Goal: Information Seeking & Learning: Learn about a topic

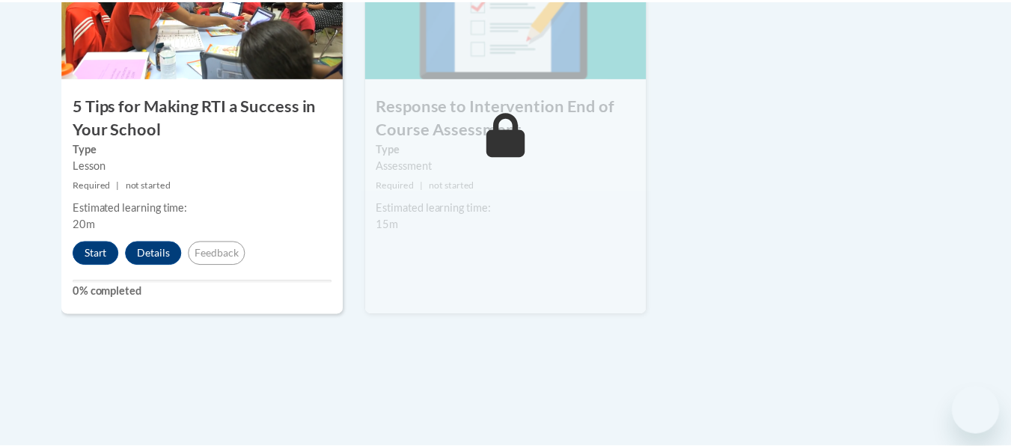
scroll to position [898, 0]
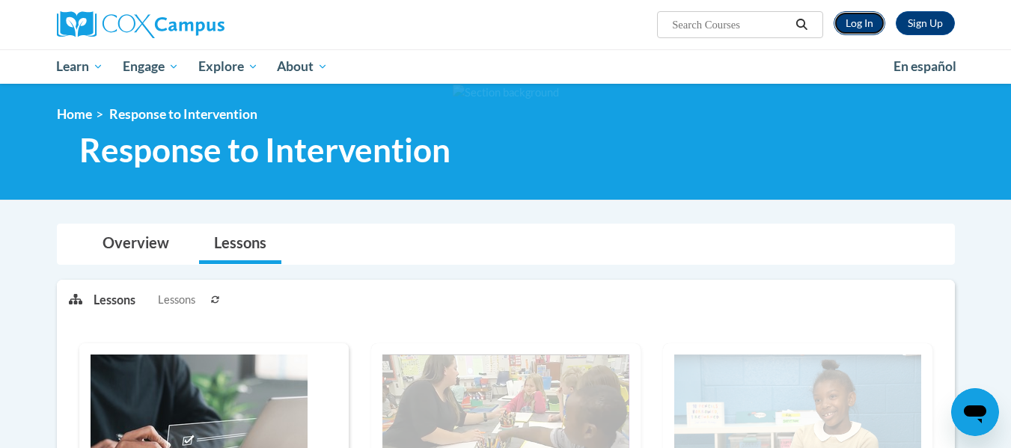
click at [861, 13] on link "Log In" at bounding box center [860, 23] width 52 height 24
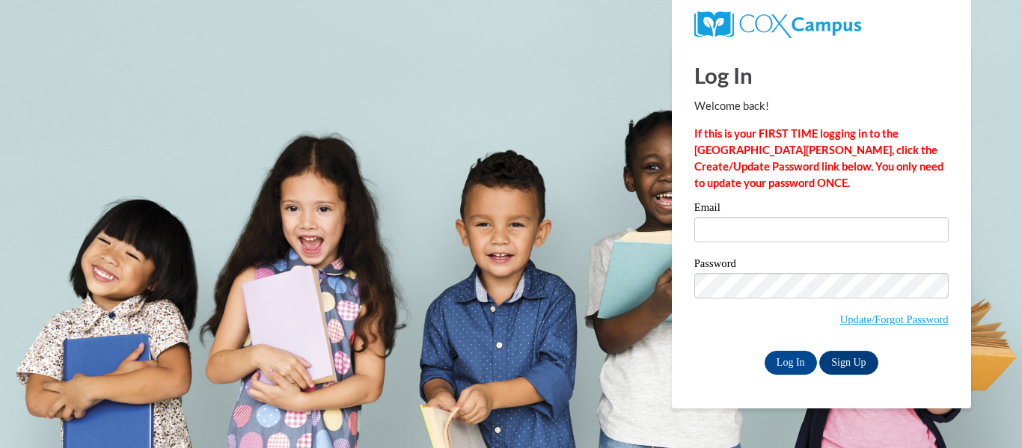
click at [748, 208] on label "Email" at bounding box center [822, 209] width 254 height 15
click at [748, 217] on input "Email" at bounding box center [822, 229] width 254 height 25
click at [746, 216] on label "Email" at bounding box center [822, 209] width 254 height 15
click at [746, 217] on input "Email" at bounding box center [822, 229] width 254 height 25
click at [742, 228] on input "Email" at bounding box center [822, 229] width 254 height 25
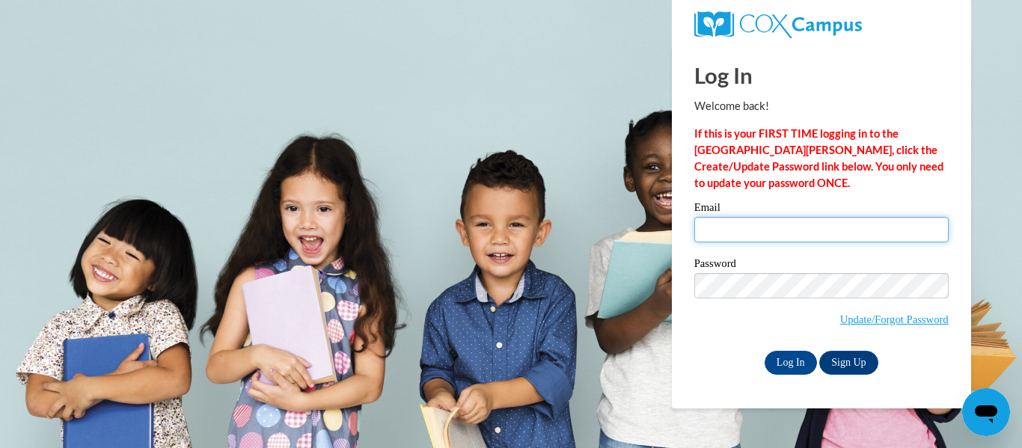
type input "amlewis@kusd.edu"
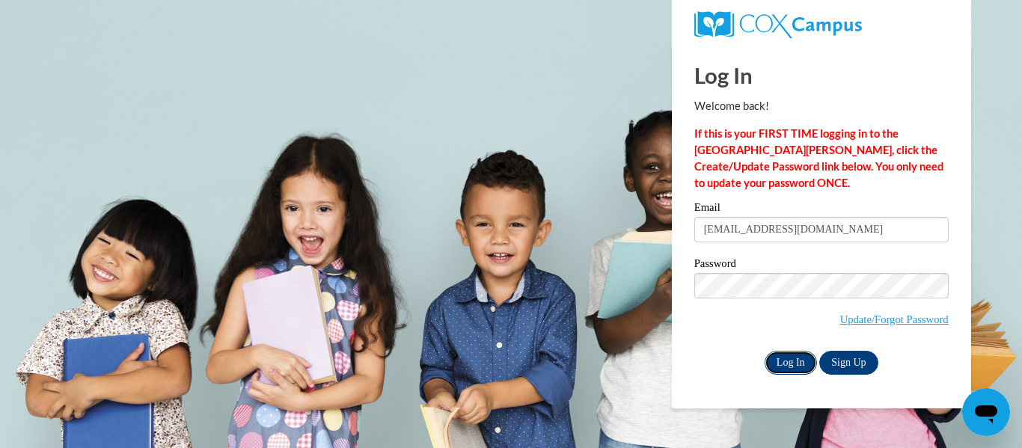
click at [795, 362] on input "Log In" at bounding box center [791, 363] width 52 height 24
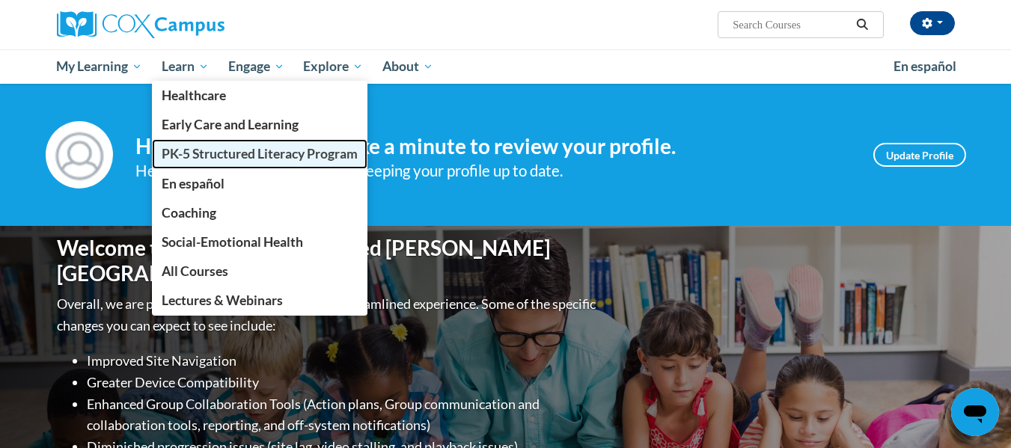
click at [190, 158] on span "PK-5 Structured Literacy Program" at bounding box center [260, 154] width 196 height 16
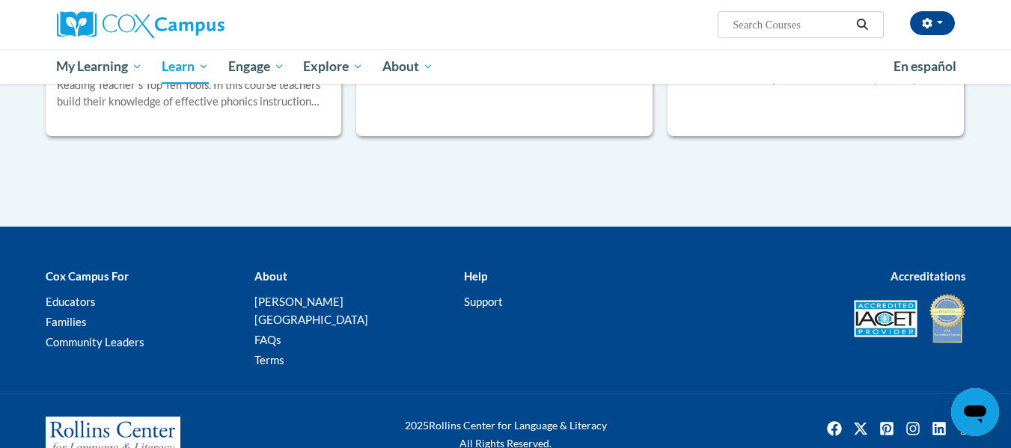
scroll to position [1766, 0]
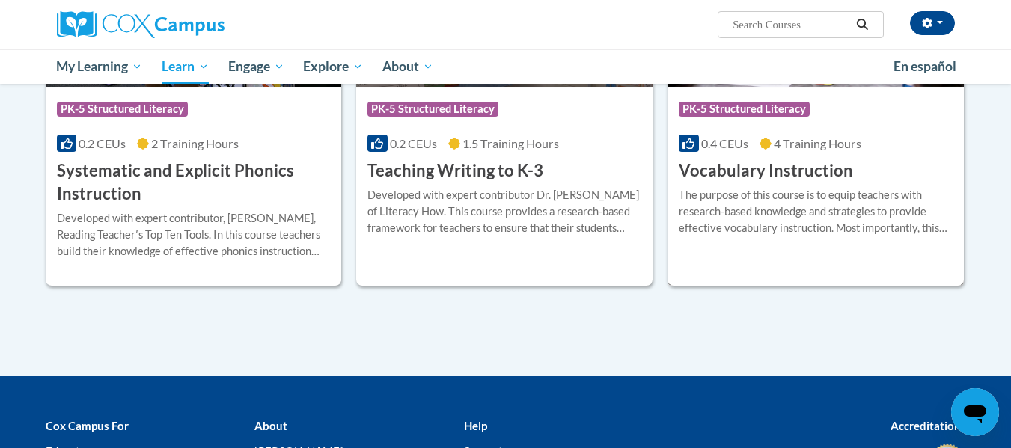
click at [770, 129] on div "Course Category: PK-5 Structured Literacy 0.4 CEUs 4 Training Hours COURSE Voca…" at bounding box center [816, 135] width 296 height 96
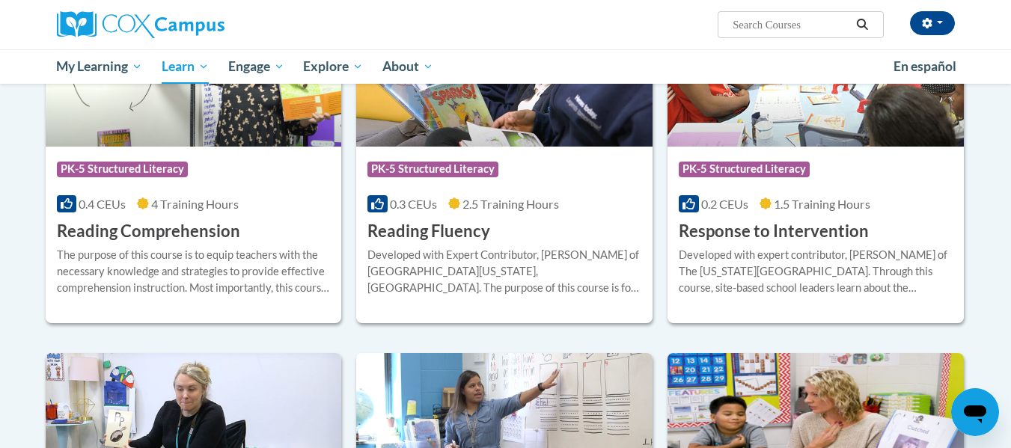
scroll to position [1422, 0]
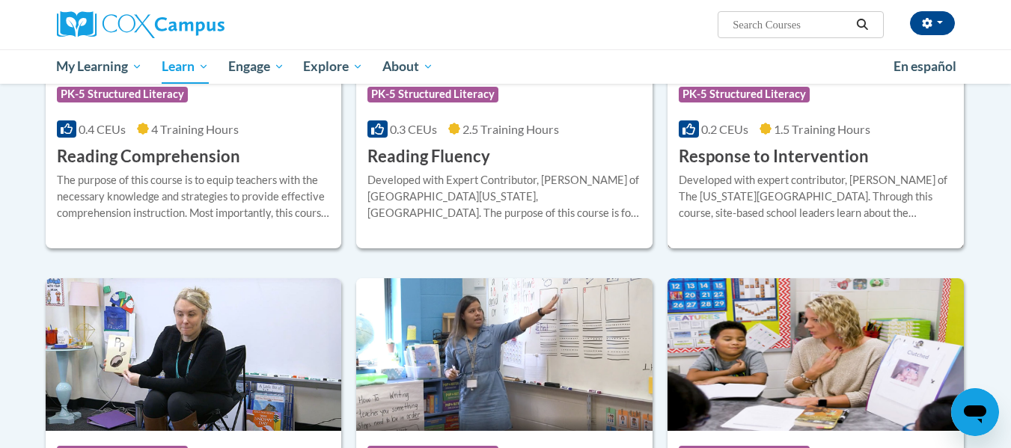
click at [849, 176] on div "Developed with expert contributor, Dr. Laura Justice of The Ohio State Universi…" at bounding box center [816, 196] width 274 height 49
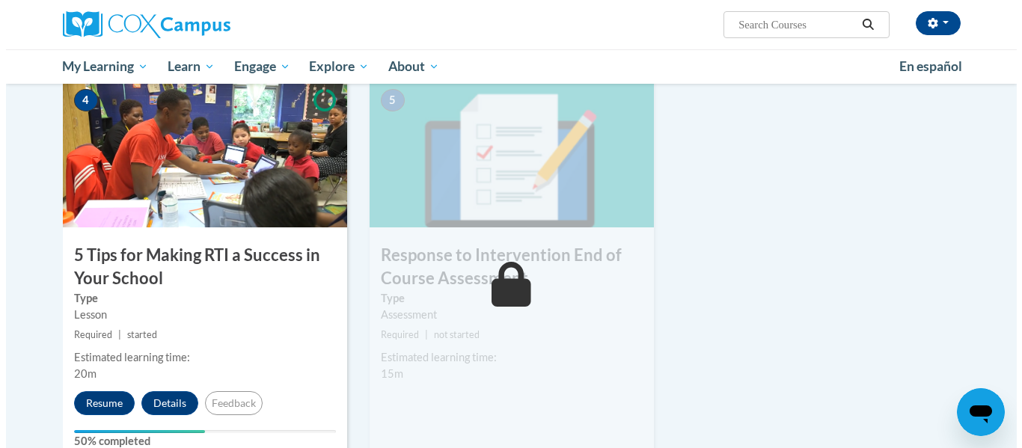
scroll to position [823, 0]
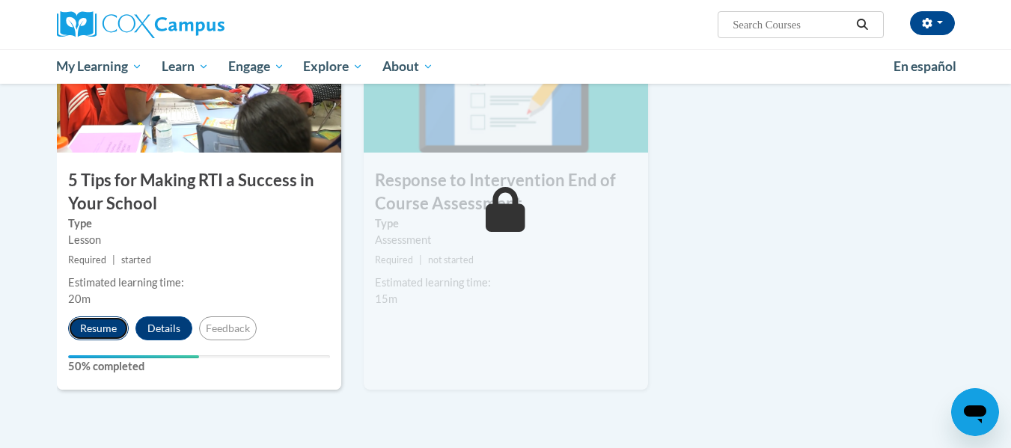
click at [109, 320] on button "Resume" at bounding box center [98, 329] width 61 height 24
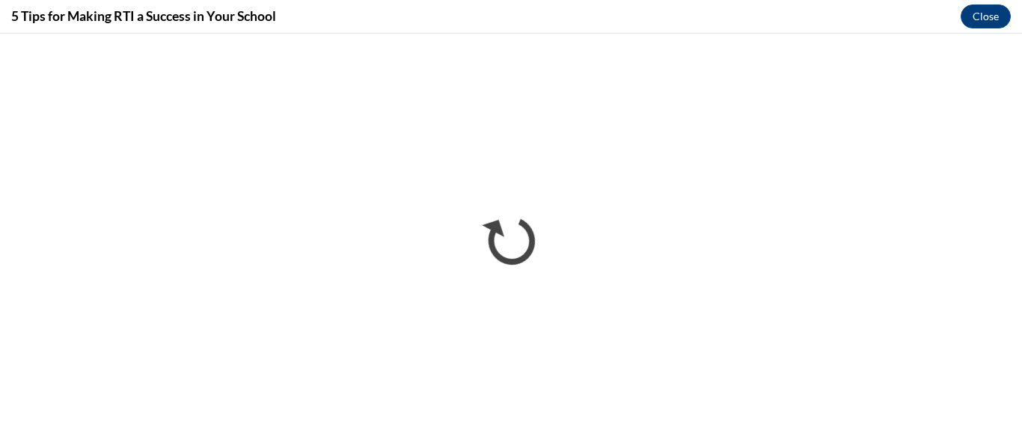
scroll to position [0, 0]
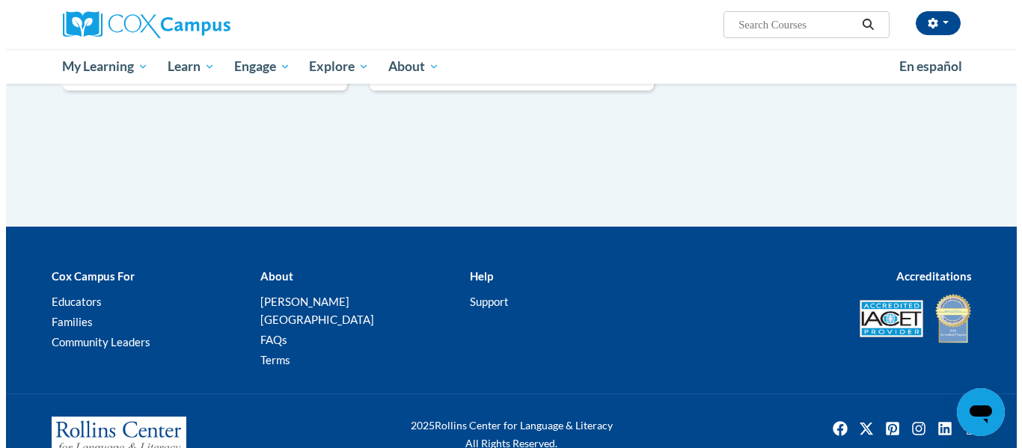
scroll to position [973, 0]
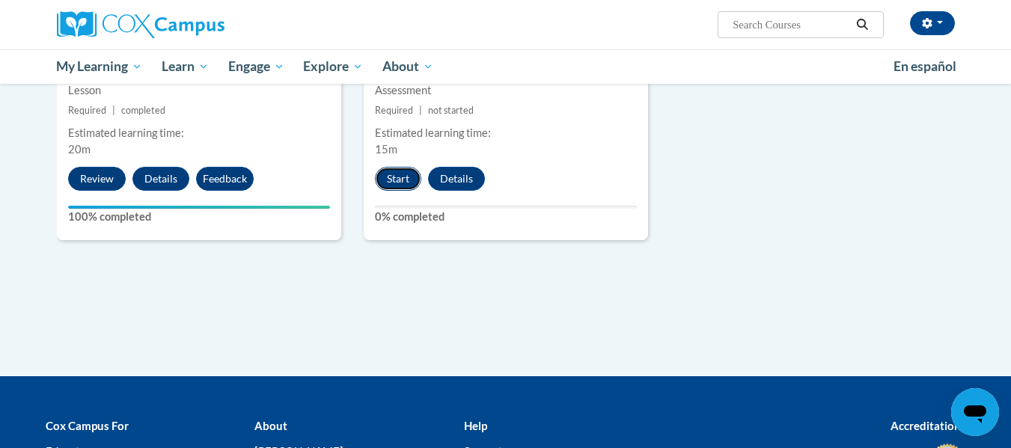
click at [385, 175] on button "Start" at bounding box center [398, 179] width 46 height 24
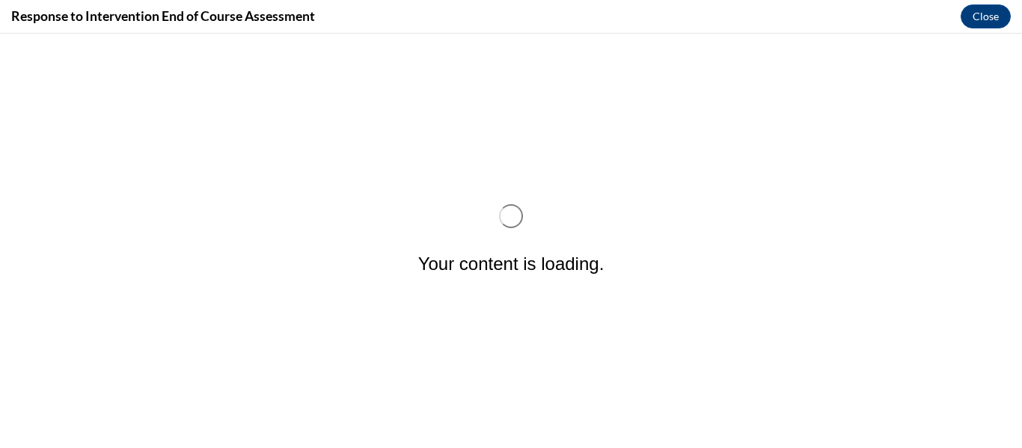
scroll to position [0, 0]
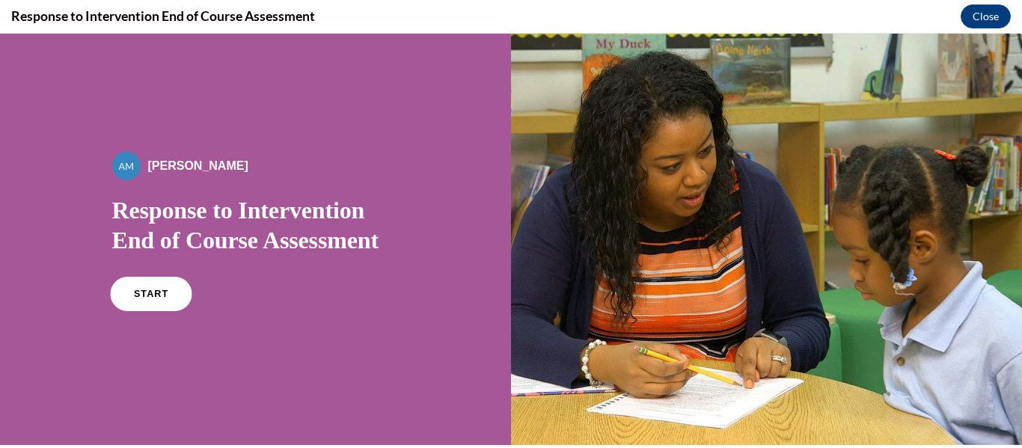
click at [171, 294] on link "START" at bounding box center [151, 294] width 82 height 34
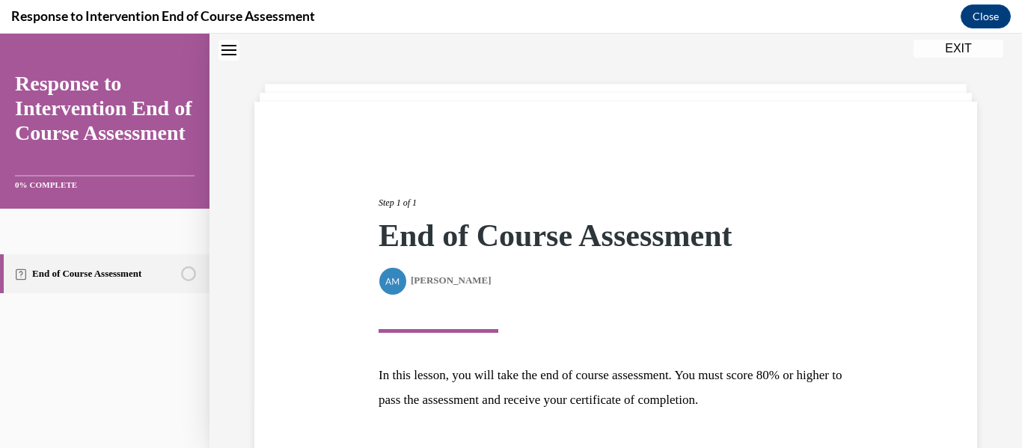
scroll to position [159, 0]
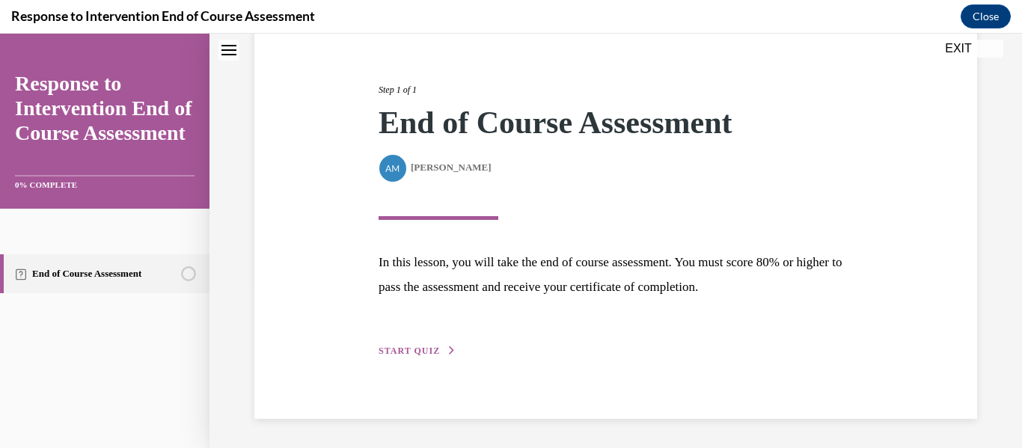
click at [438, 349] on button "START QUIZ" at bounding box center [418, 350] width 78 height 13
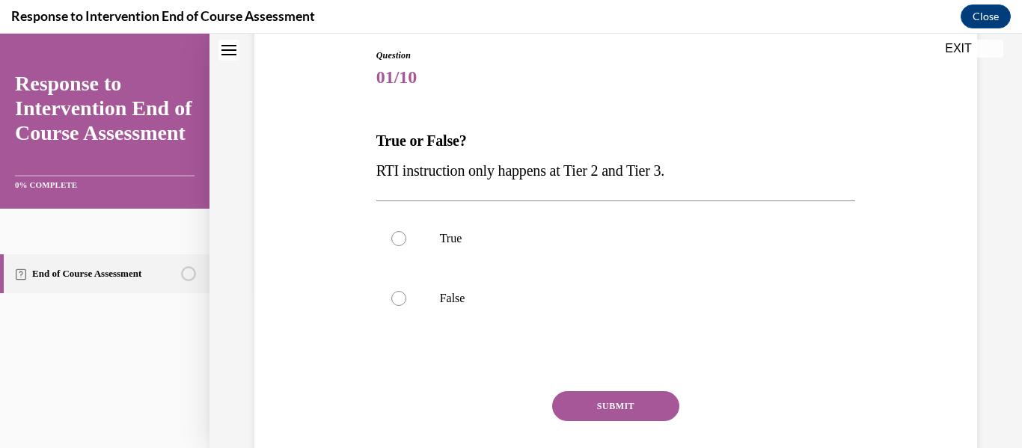
scroll to position [46, 0]
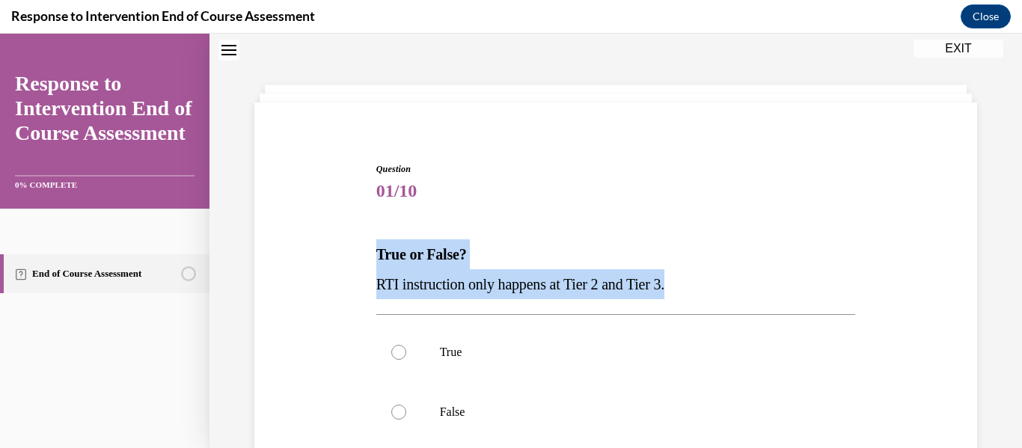
drag, startPoint x: 367, startPoint y: 251, endPoint x: 784, endPoint y: 275, distance: 417.5
click at [784, 275] on div "Question 01/10 True or False? RTI instruction only happens at Tier 2 and Tier 3…" at bounding box center [616, 372] width 730 height 510
copy div "True or False? RTI instruction only happens at Tier 2 and Tier 3."
click at [397, 405] on div at bounding box center [398, 412] width 15 height 15
click at [397, 405] on input "False" at bounding box center [398, 412] width 15 height 15
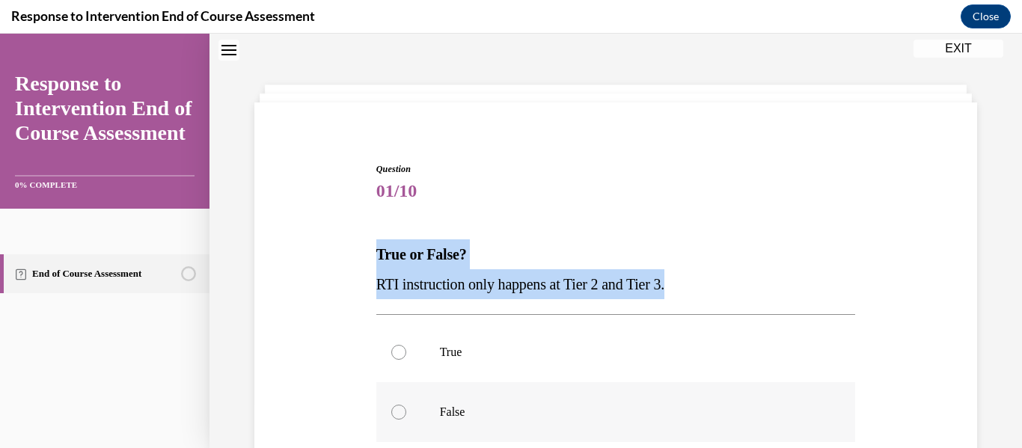
radio input "true"
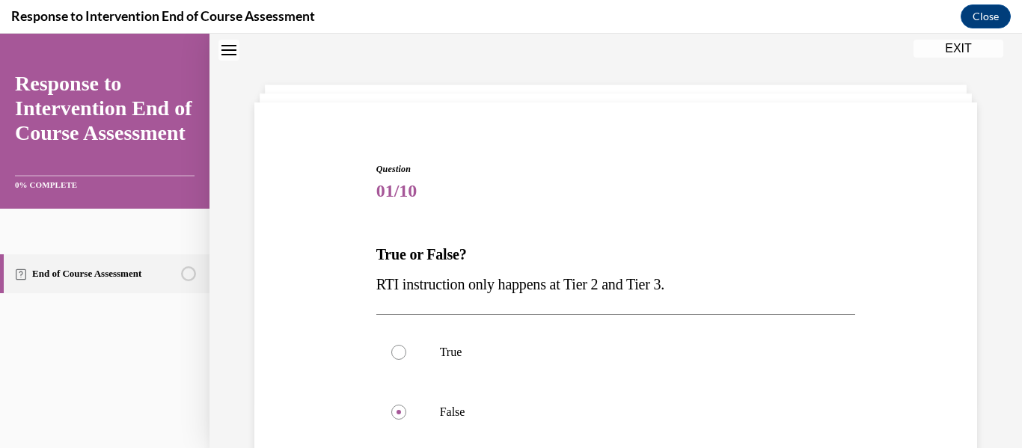
scroll to position [210, 0]
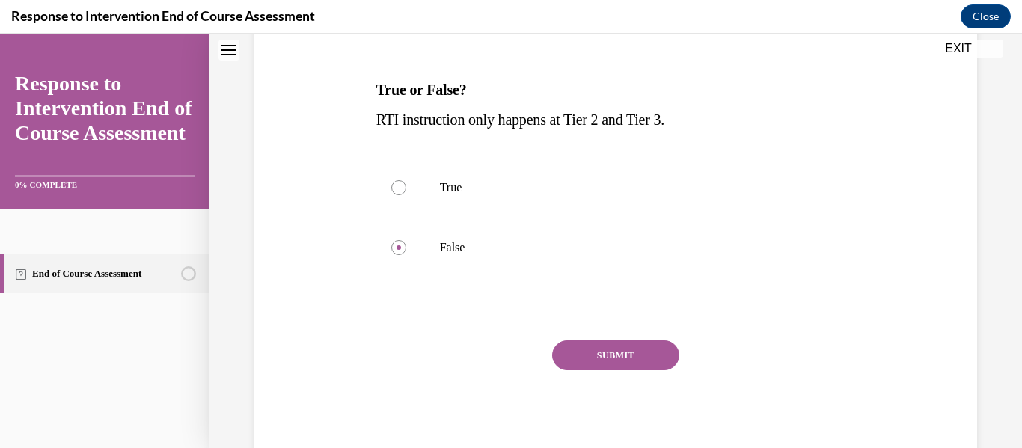
click at [628, 358] on button "SUBMIT" at bounding box center [615, 356] width 127 height 30
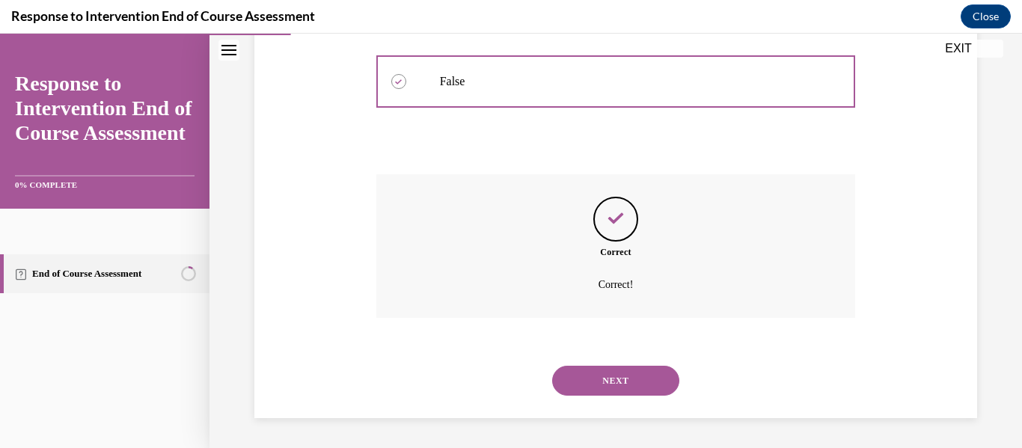
click at [626, 388] on button "NEXT" at bounding box center [615, 381] width 127 height 30
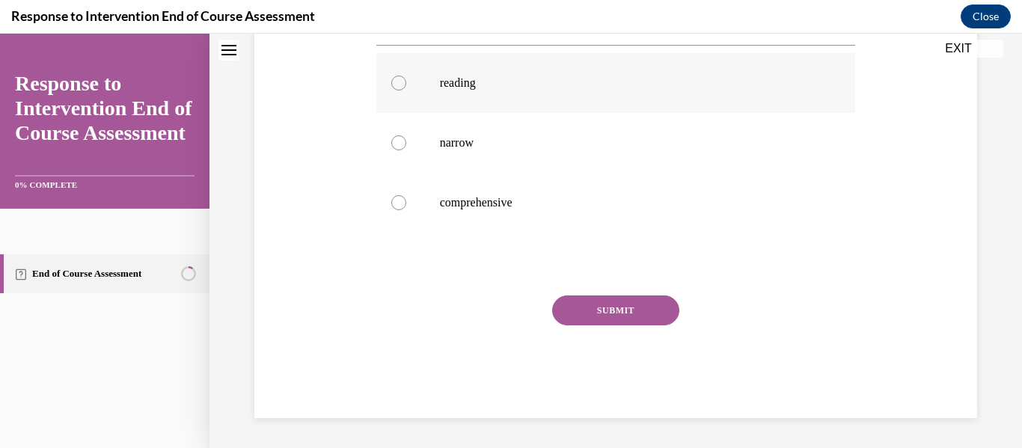
scroll to position [46, 0]
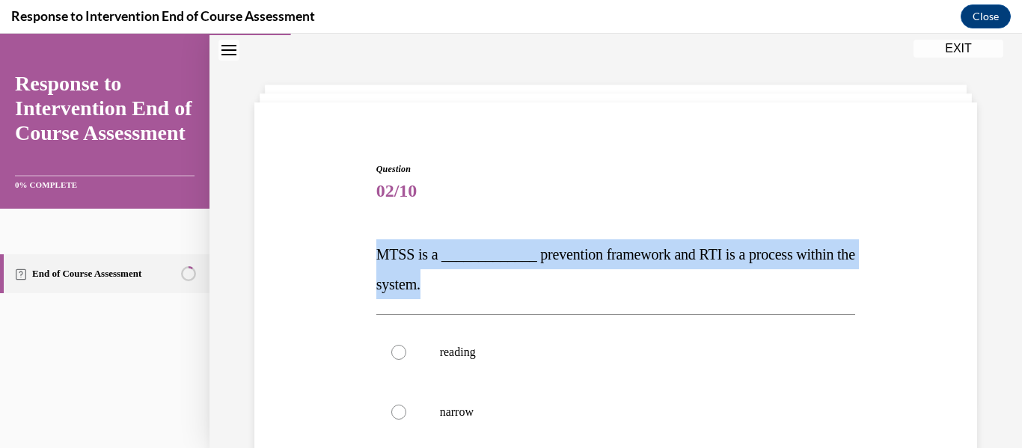
drag, startPoint x: 358, startPoint y: 251, endPoint x: 565, endPoint y: 281, distance: 208.7
click at [565, 281] on div "Question 02/10 MTSS is a _____________ prevention framework and RTI is a proces…" at bounding box center [616, 402] width 730 height 570
copy span "MTSS is a _____________ prevention framework and RTI is a process within the sy…"
click at [363, 248] on div "Question 02/10 MTSS is a _____________ prevention framework and RTI is a proces…" at bounding box center [616, 402] width 730 height 570
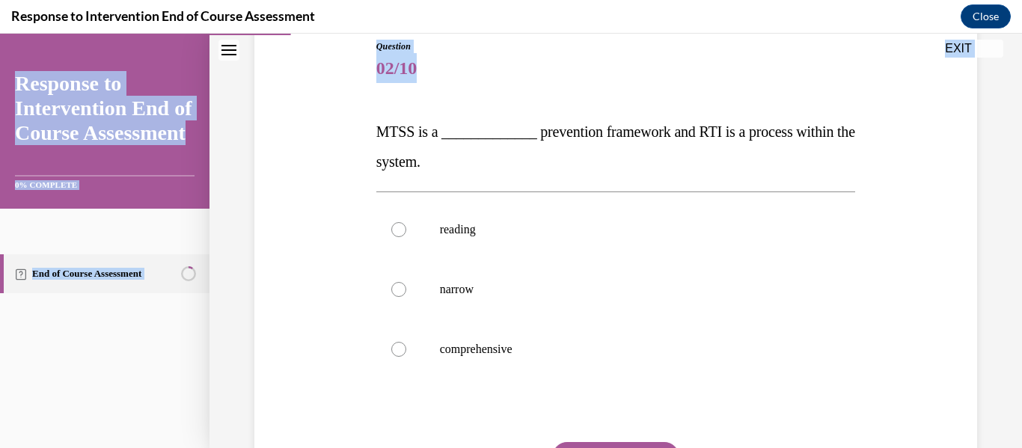
scroll to position [270, 0]
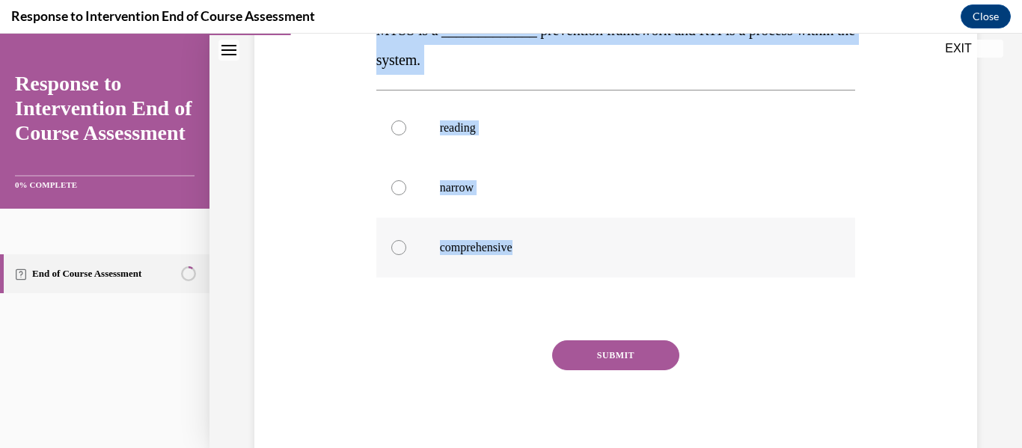
drag, startPoint x: 363, startPoint y: 248, endPoint x: 546, endPoint y: 228, distance: 183.7
click at [546, 228] on div "Question 02/10 MTSS is a _____________ prevention framework and RTI is a proces…" at bounding box center [616, 178] width 730 height 570
copy div "MTSS is a _____________ prevention framework and RTI is a process within the sy…"
click at [388, 242] on label "comprehensive" at bounding box center [616, 248] width 480 height 60
click at [391, 242] on input "comprehensive" at bounding box center [398, 247] width 15 height 15
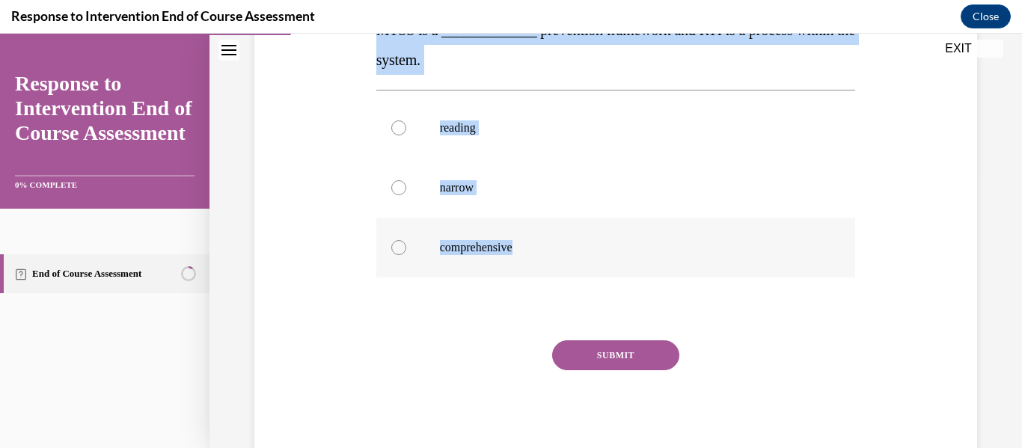
radio input "true"
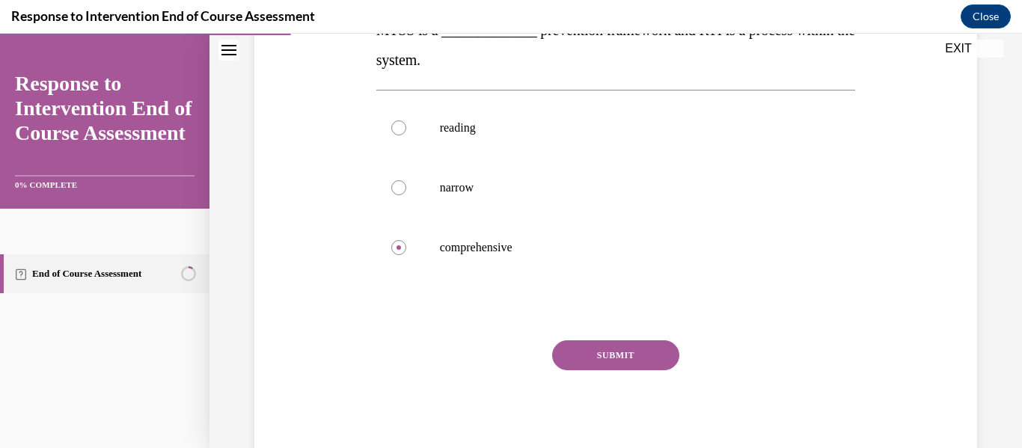
click at [608, 356] on button "SUBMIT" at bounding box center [615, 356] width 127 height 30
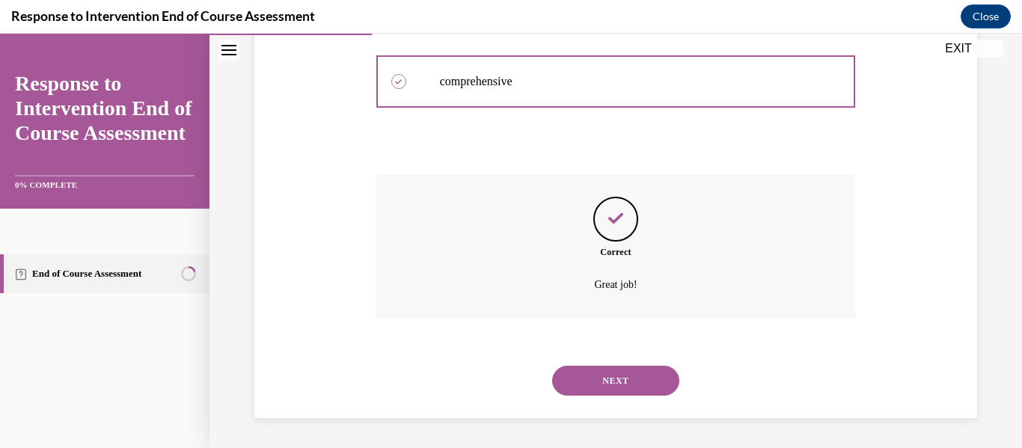
click at [618, 381] on button "NEXT" at bounding box center [615, 381] width 127 height 30
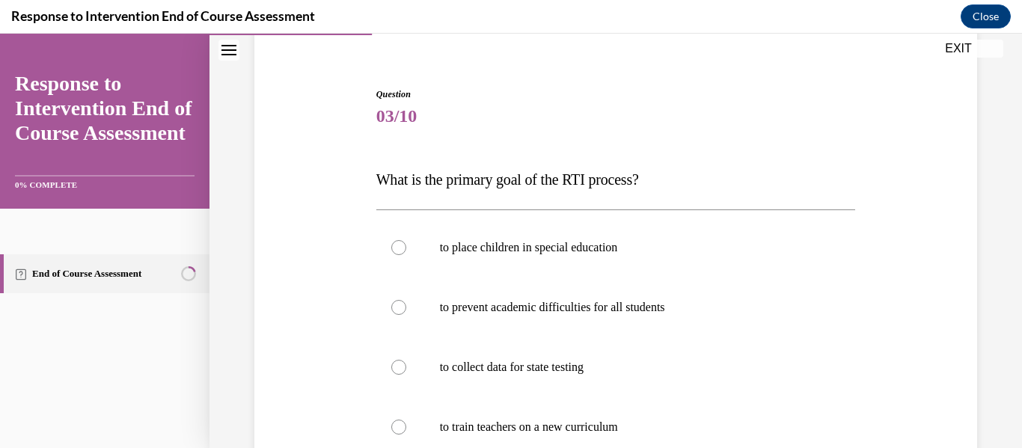
scroll to position [195, 0]
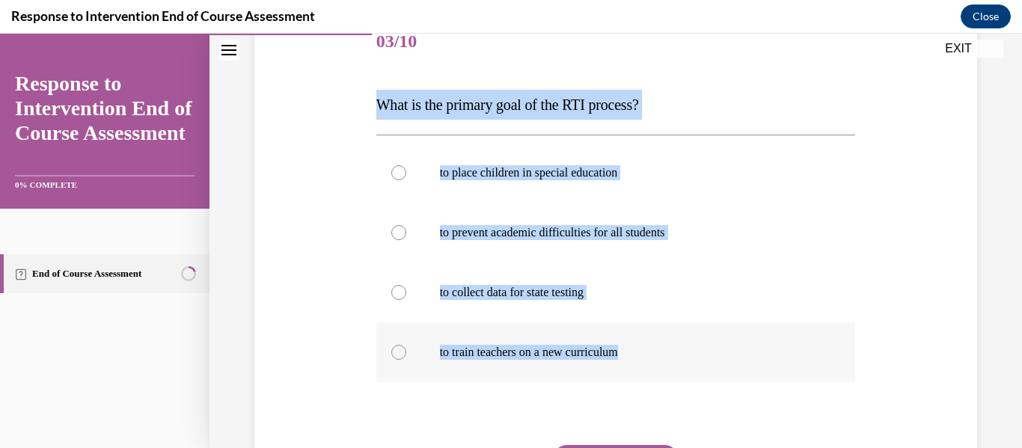
drag, startPoint x: 371, startPoint y: 104, endPoint x: 658, endPoint y: 351, distance: 378.4
click at [658, 351] on div "Question 03/10 What is the primary goal of the RTI process? to place children i…" at bounding box center [616, 279] width 487 height 578
copy div "What is the primary goal of the RTI process? to place children in special educa…"
click at [391, 228] on div at bounding box center [398, 232] width 15 height 15
click at [391, 228] on input "to prevent academic difficulties for all students" at bounding box center [398, 232] width 15 height 15
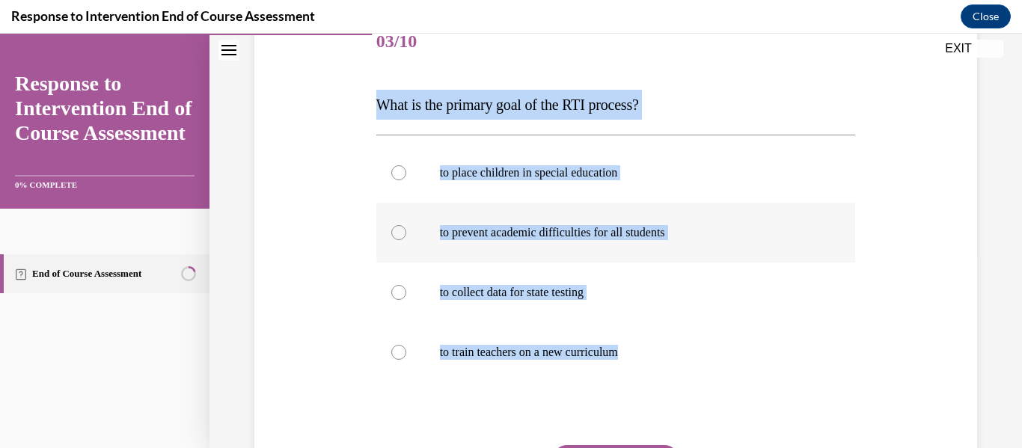
radio input "true"
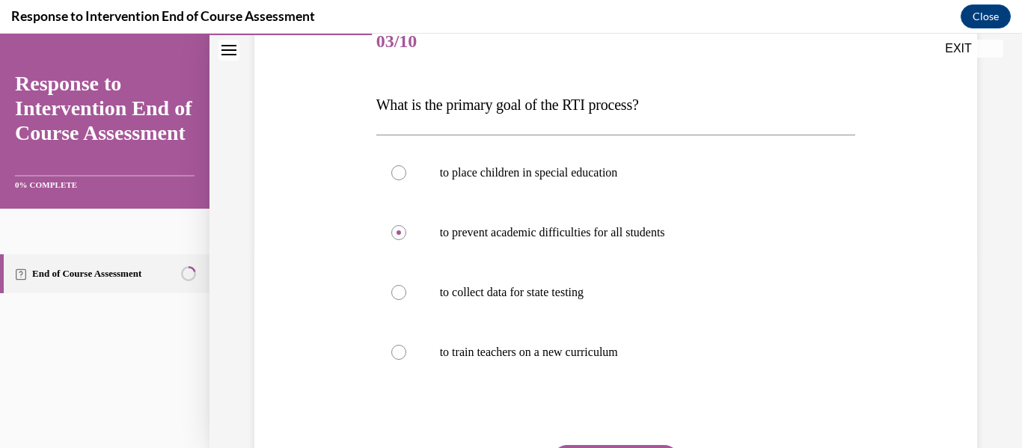
scroll to position [300, 0]
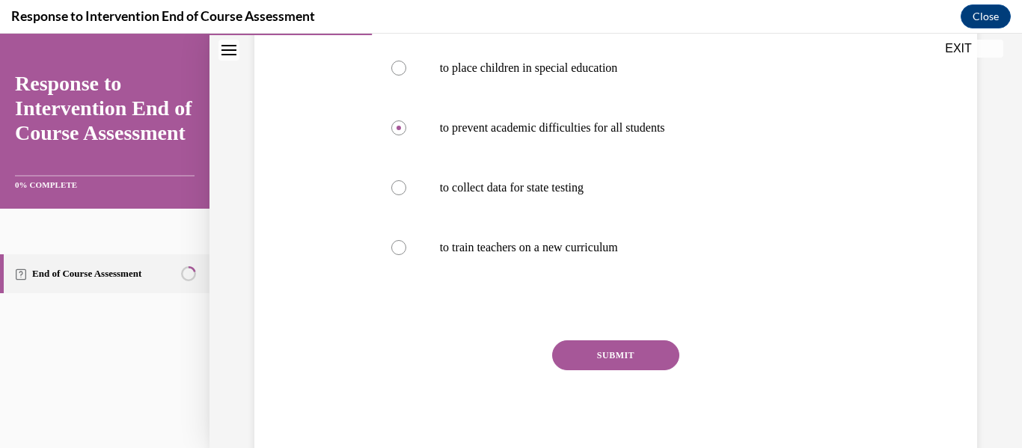
click at [621, 360] on button "SUBMIT" at bounding box center [615, 356] width 127 height 30
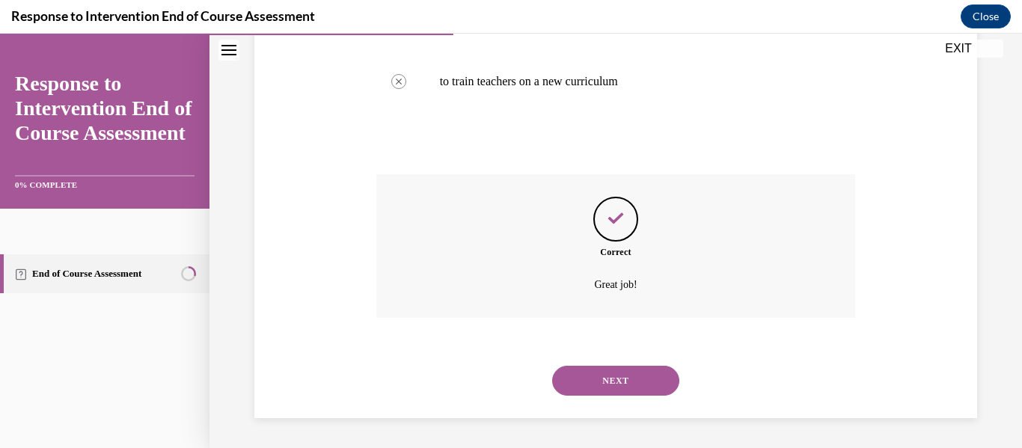
click at [597, 384] on button "NEXT" at bounding box center [615, 381] width 127 height 30
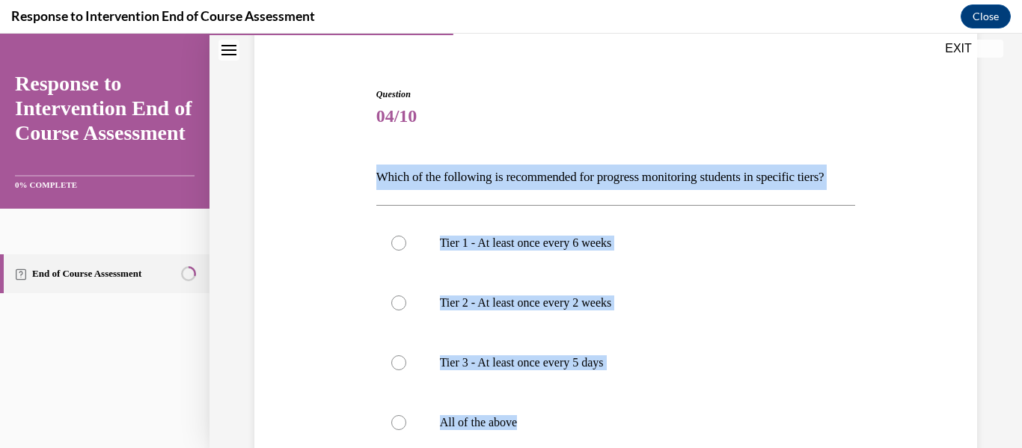
scroll to position [321, 0]
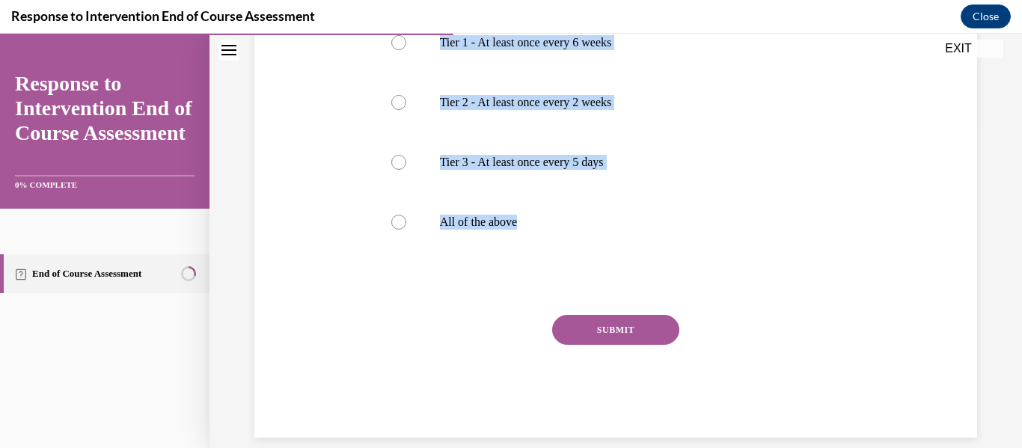
drag, startPoint x: 374, startPoint y: 248, endPoint x: 670, endPoint y: 284, distance: 297.8
click at [670, 284] on div "Question 04/10 Which of the following is recommended for progress monitoring st…" at bounding box center [616, 162] width 480 height 551
copy div "Which of the following is recommended for progress monitoring students in speci…"
click at [400, 230] on div at bounding box center [398, 222] width 15 height 15
click at [400, 230] on input "All of the above" at bounding box center [398, 222] width 15 height 15
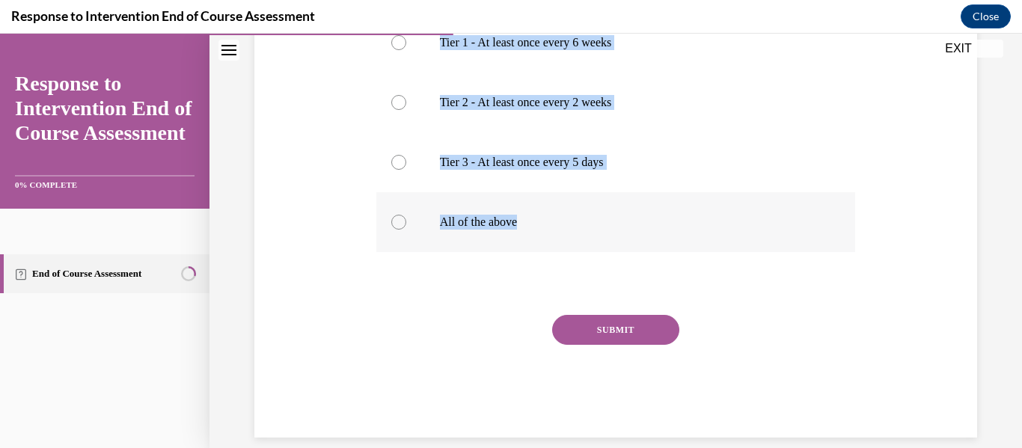
radio input "true"
click at [625, 338] on div "Question 04/10 Which of the following is recommended for progress monitoring st…" at bounding box center [616, 162] width 480 height 551
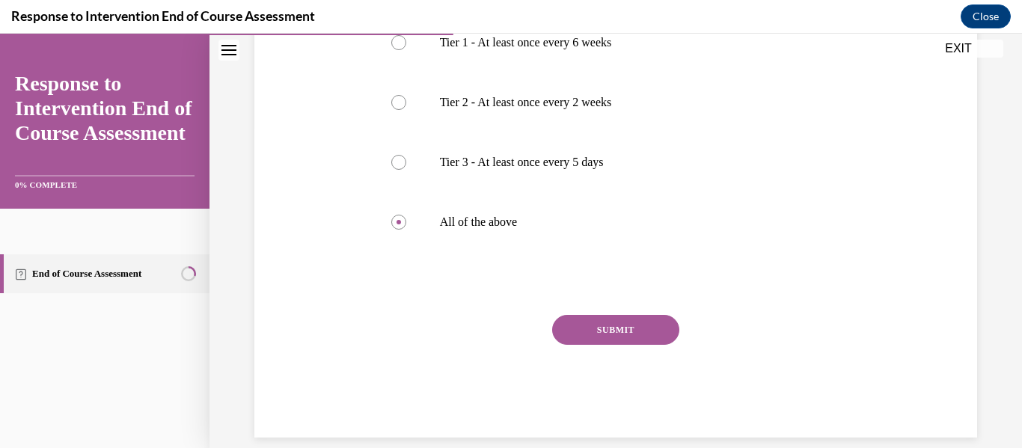
click at [639, 345] on button "SUBMIT" at bounding box center [615, 330] width 127 height 30
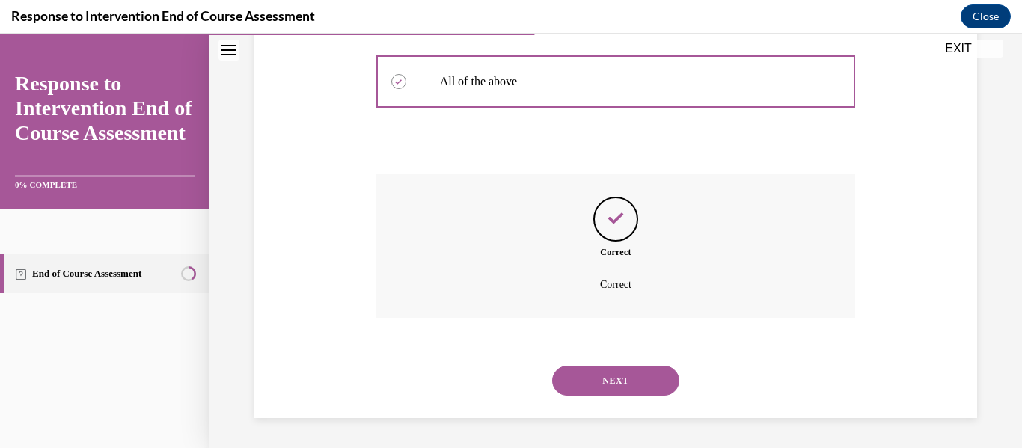
click at [616, 386] on button "NEXT" at bounding box center [615, 381] width 127 height 30
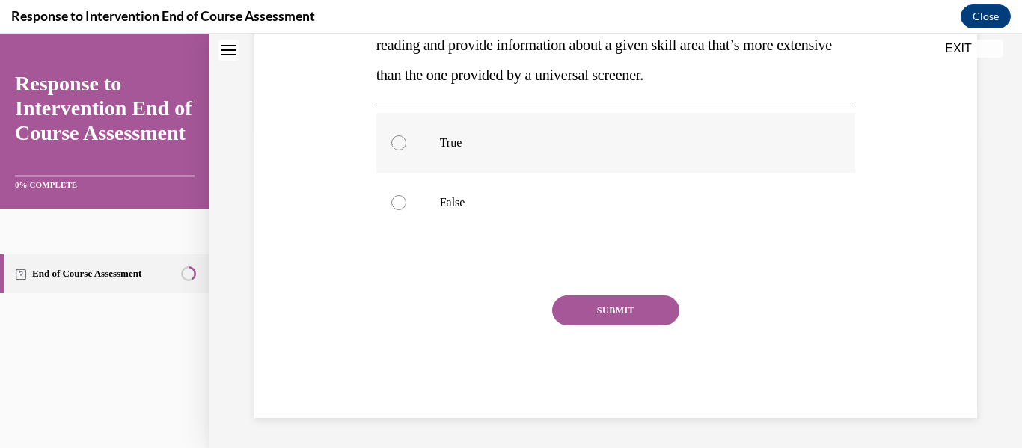
scroll to position [46, 0]
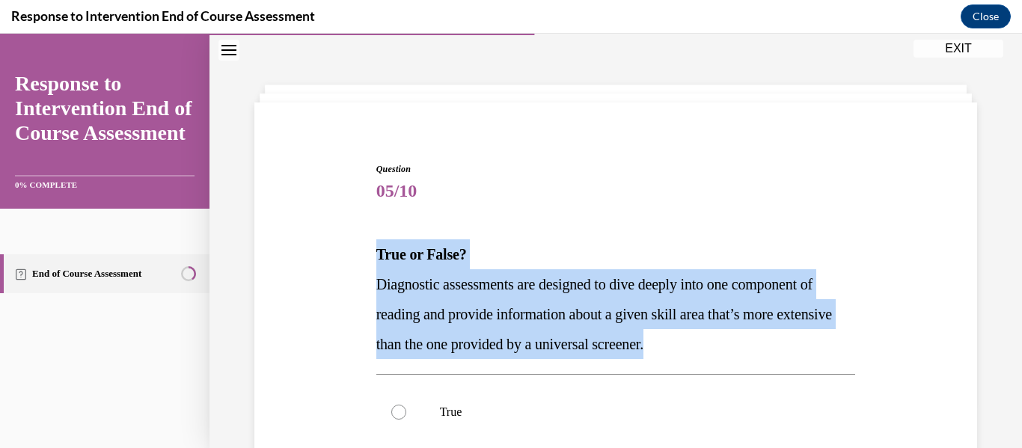
drag, startPoint x: 368, startPoint y: 243, endPoint x: 748, endPoint y: 339, distance: 391.3
click at [748, 339] on div "Question 05/10 True or False? Diagnostic assessments are designed to dive deepl…" at bounding box center [616, 402] width 730 height 570
copy div "True or False? Diagnostic assessments are designed to dive deeply into one comp…"
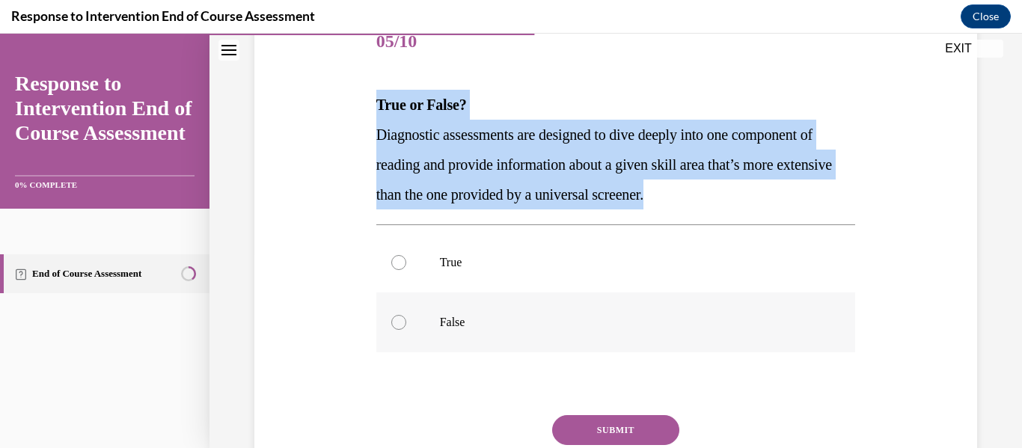
scroll to position [270, 0]
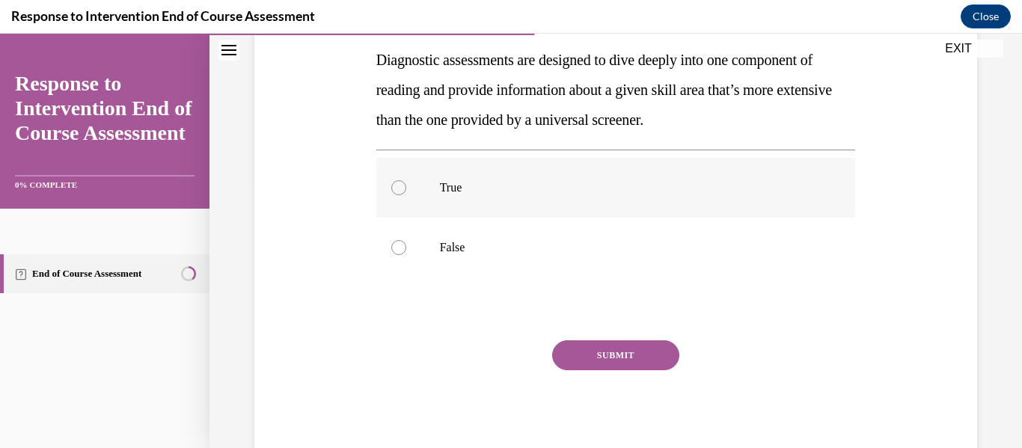
click at [398, 187] on div at bounding box center [398, 187] width 15 height 15
click at [398, 187] on input "True" at bounding box center [398, 187] width 15 height 15
radio input "true"
click at [599, 347] on button "SUBMIT" at bounding box center [615, 356] width 127 height 30
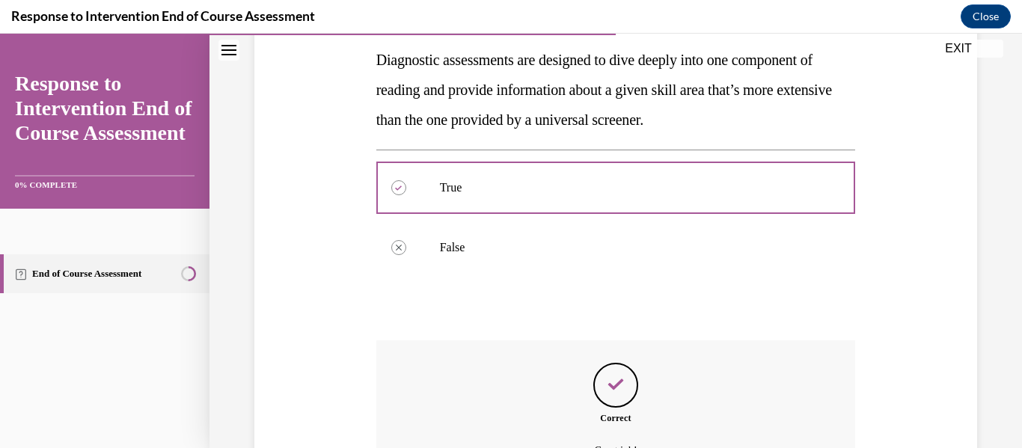
scroll to position [436, 0]
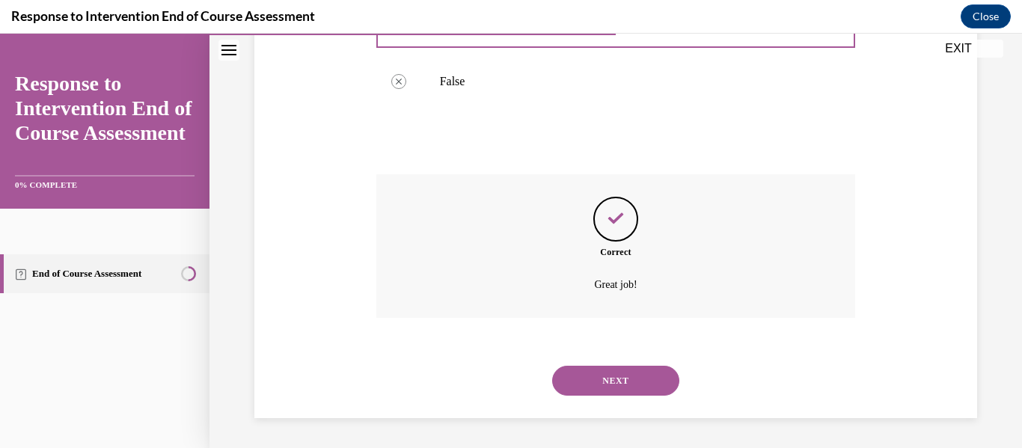
click at [629, 380] on button "NEXT" at bounding box center [615, 381] width 127 height 30
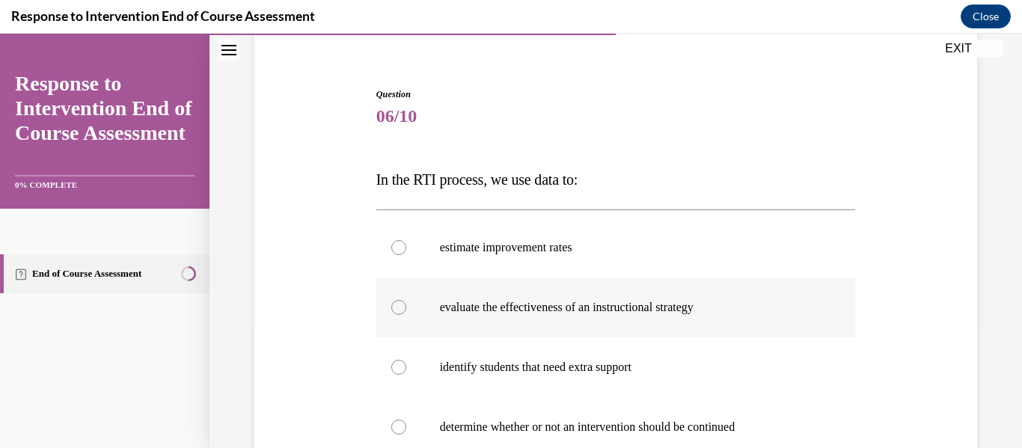
scroll to position [195, 0]
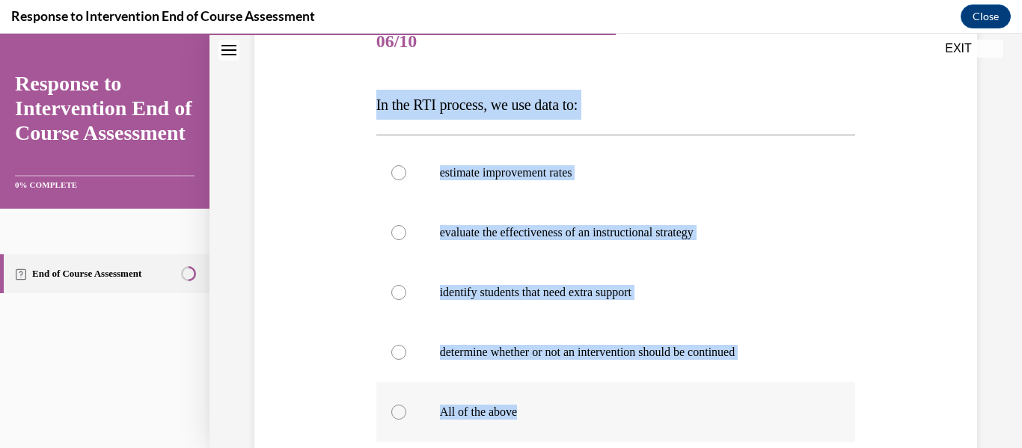
drag, startPoint x: 361, startPoint y: 106, endPoint x: 650, endPoint y: 404, distance: 414.4
click at [655, 408] on div "Question 06/10 In the RTI process, we use data to: estimate improvement rates e…" at bounding box center [616, 298] width 730 height 660
copy div "In the RTI process, we use data to: estimate improvement rates evaluate the eff…"
click at [394, 412] on div at bounding box center [398, 412] width 15 height 15
click at [394, 412] on input "All of the above" at bounding box center [398, 412] width 15 height 15
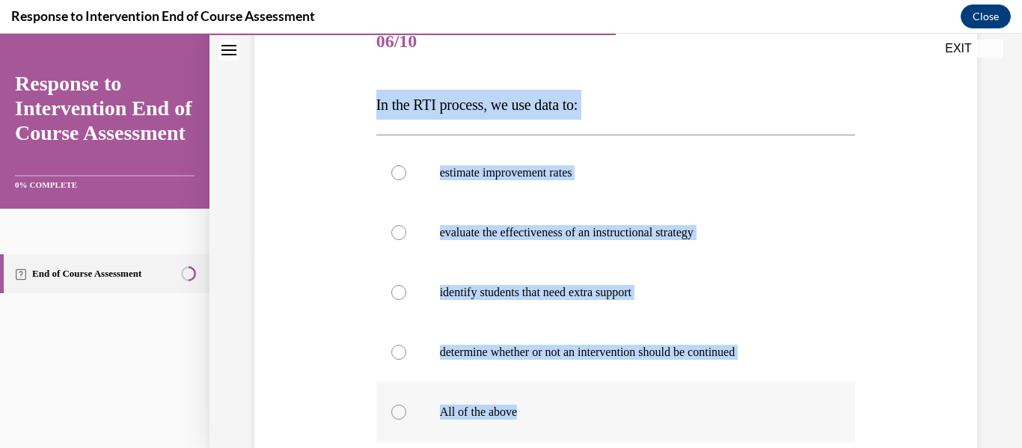
radio input "true"
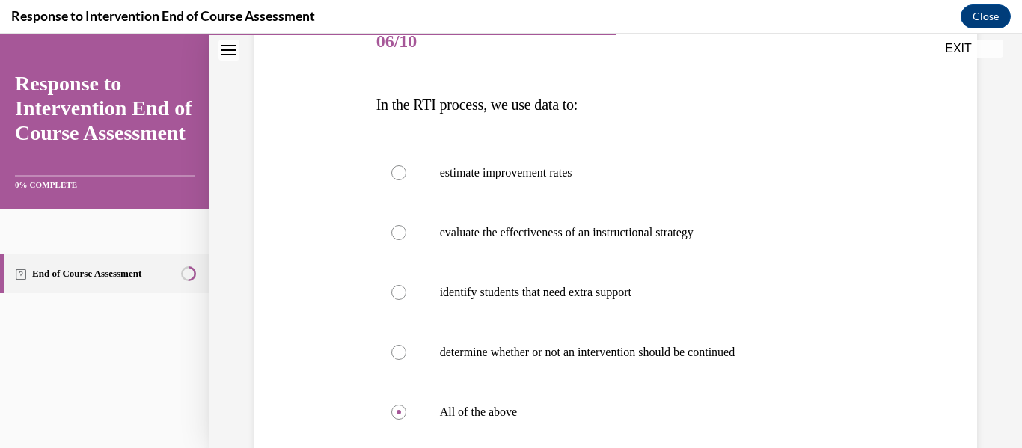
scroll to position [360, 0]
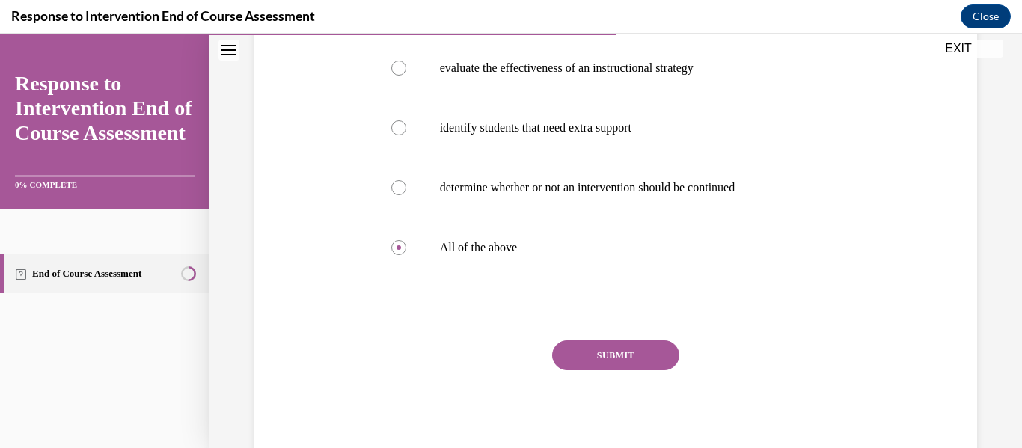
click at [598, 345] on button "SUBMIT" at bounding box center [615, 356] width 127 height 30
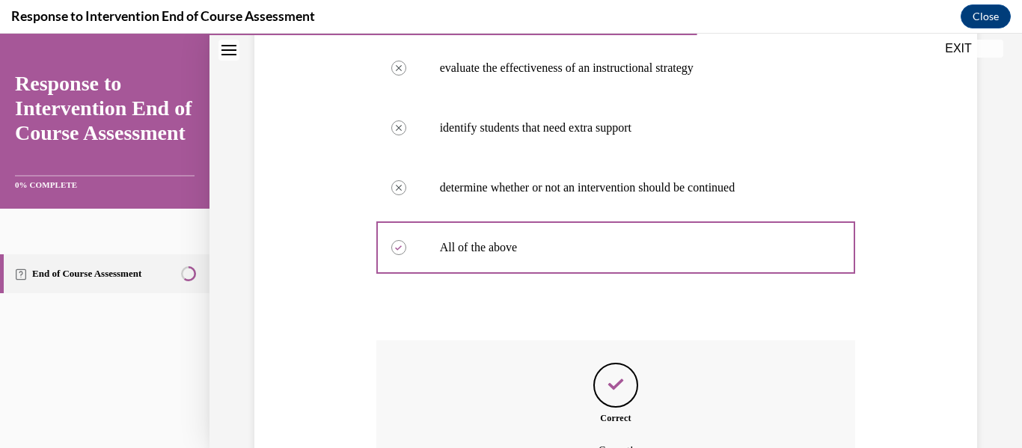
scroll to position [526, 0]
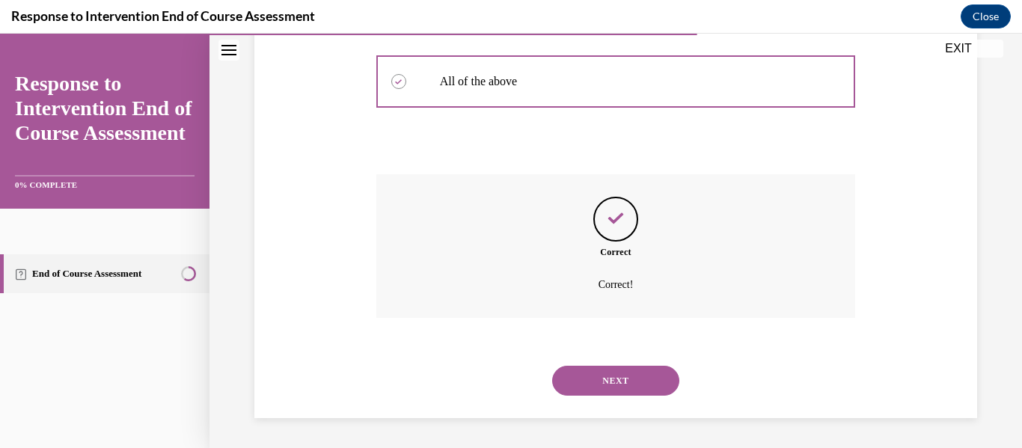
click at [605, 385] on button "NEXT" at bounding box center [615, 381] width 127 height 30
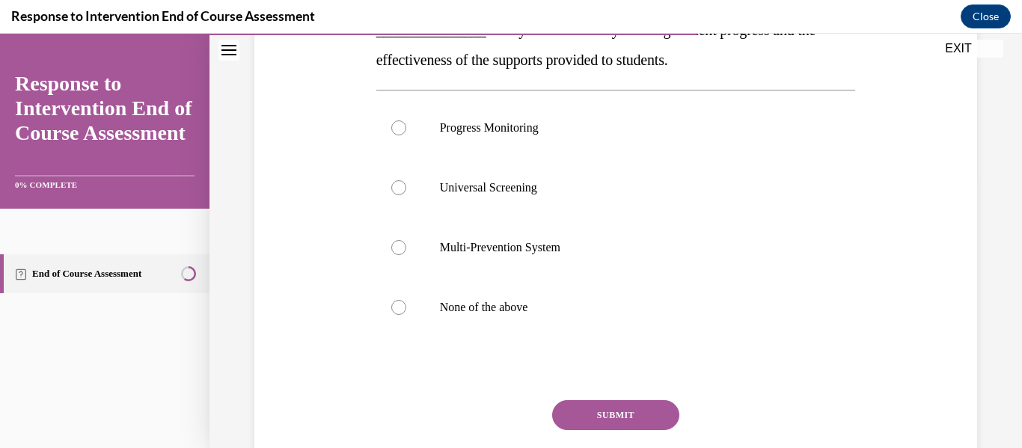
scroll to position [195, 0]
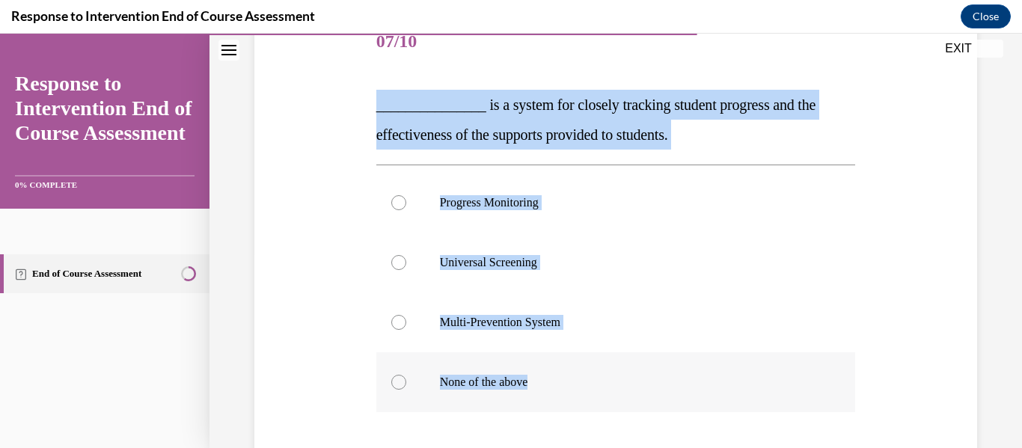
drag, startPoint x: 359, startPoint y: 110, endPoint x: 618, endPoint y: 384, distance: 376.9
click at [618, 384] on div "Question 07/10 _______________ is a system for closely tracking student progres…" at bounding box center [616, 283] width 730 height 630
copy div "_______________ is a system for closely tracking student progress and the effec…"
click at [394, 207] on div at bounding box center [398, 202] width 15 height 15
click at [394, 207] on input "Progress Monitoring" at bounding box center [398, 202] width 15 height 15
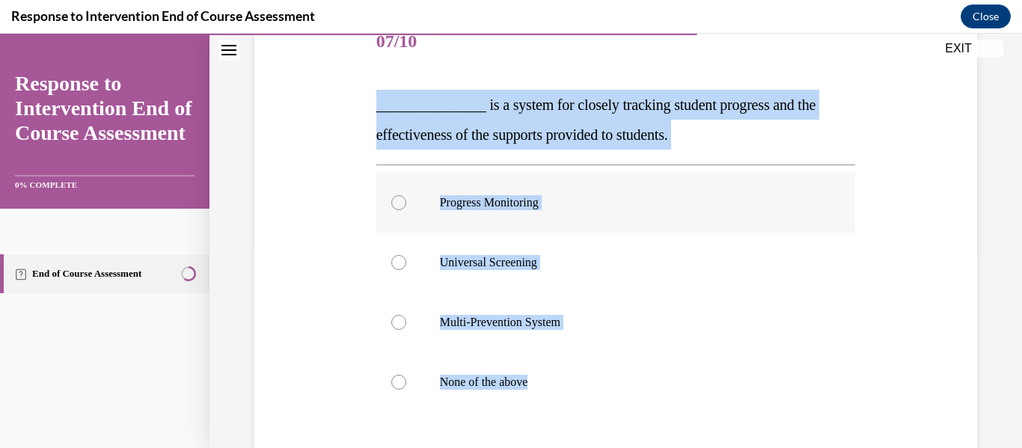
radio input "true"
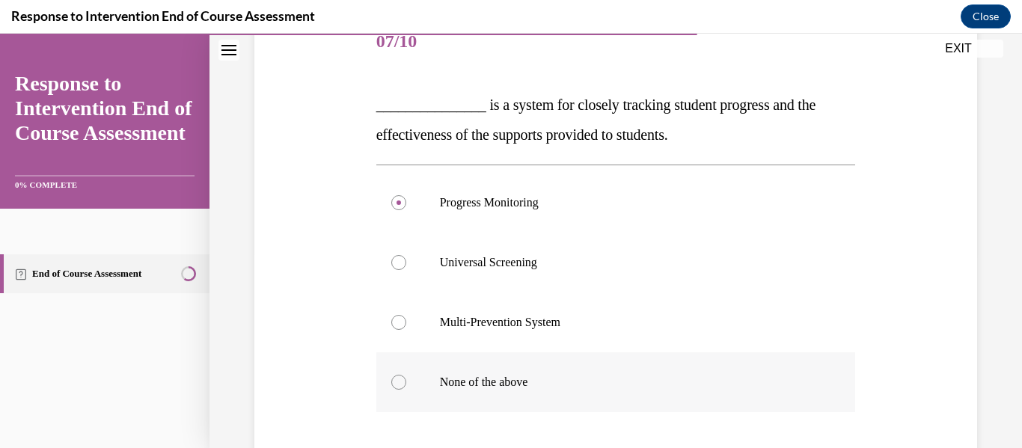
scroll to position [330, 0]
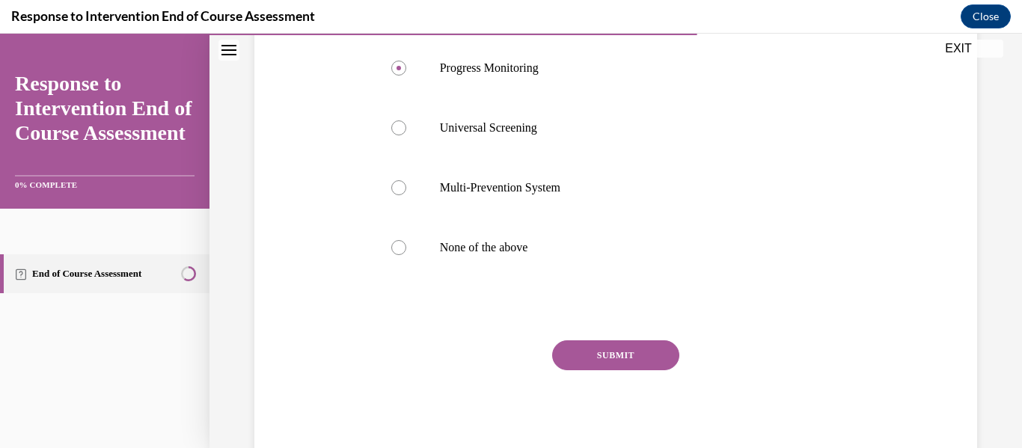
click at [604, 376] on div "SUBMIT NEXT" at bounding box center [616, 402] width 480 height 123
click at [602, 356] on button "SUBMIT" at bounding box center [615, 356] width 127 height 30
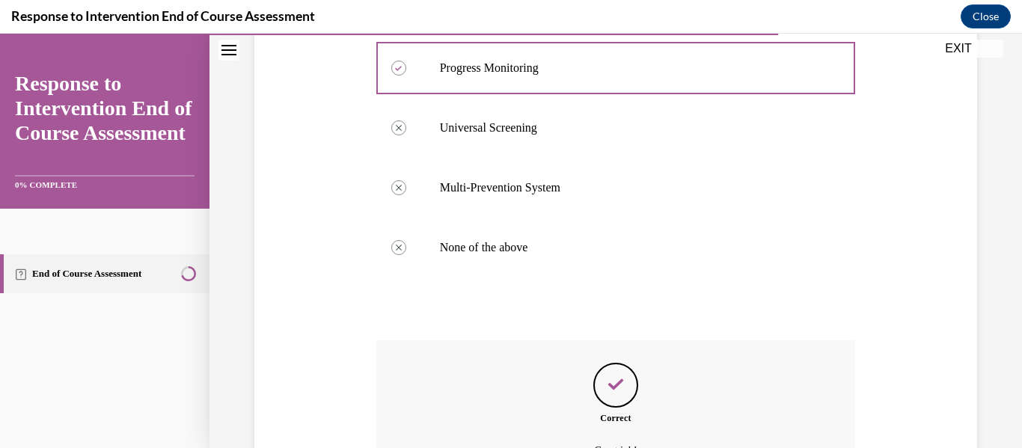
scroll to position [496, 0]
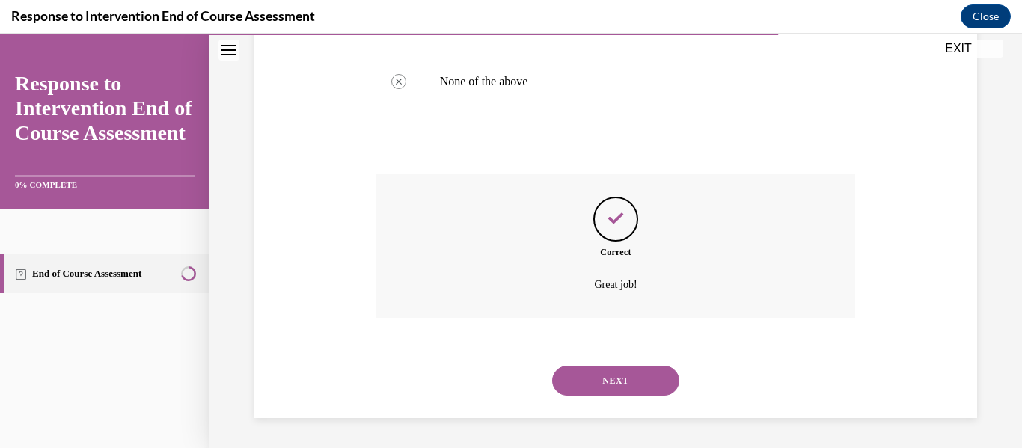
click at [606, 373] on button "NEXT" at bounding box center [615, 381] width 127 height 30
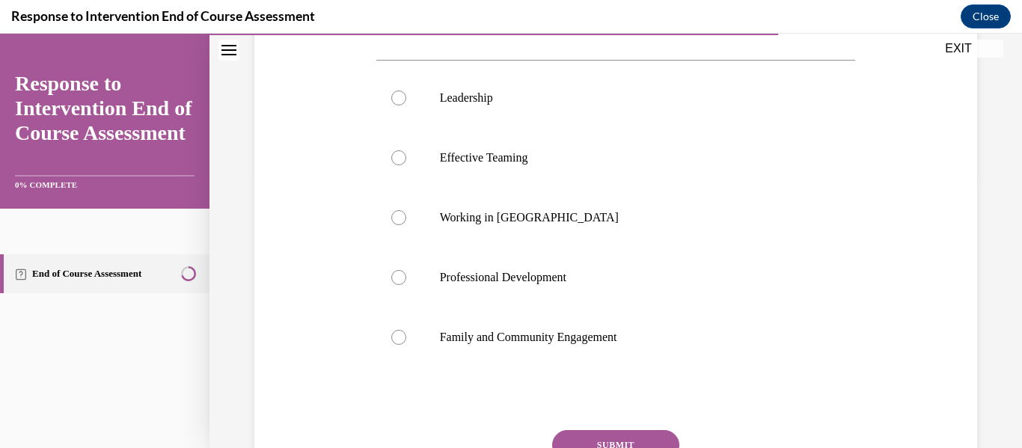
scroll to position [195, 0]
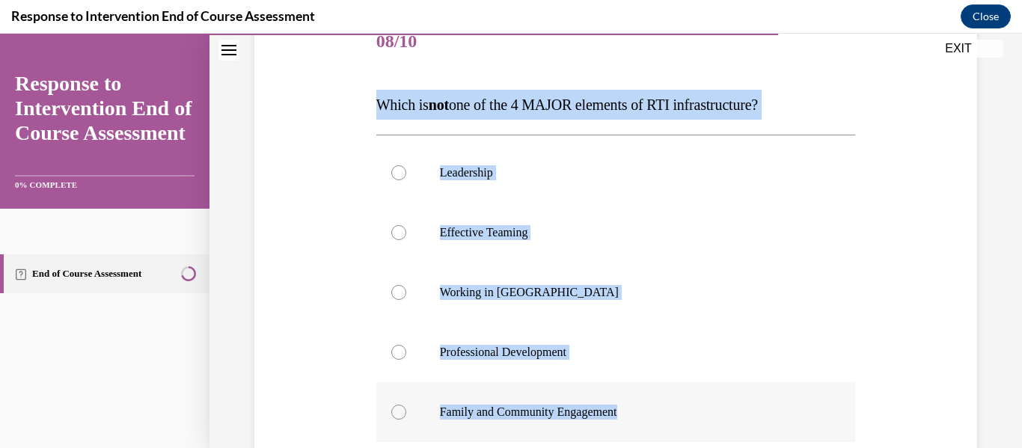
drag, startPoint x: 366, startPoint y: 107, endPoint x: 675, endPoint y: 404, distance: 428.7
click at [677, 406] on div "Question 08/10 Which is not one of the 4 MAJOR elements of RTI infrastructure? …" at bounding box center [616, 298] width 730 height 660
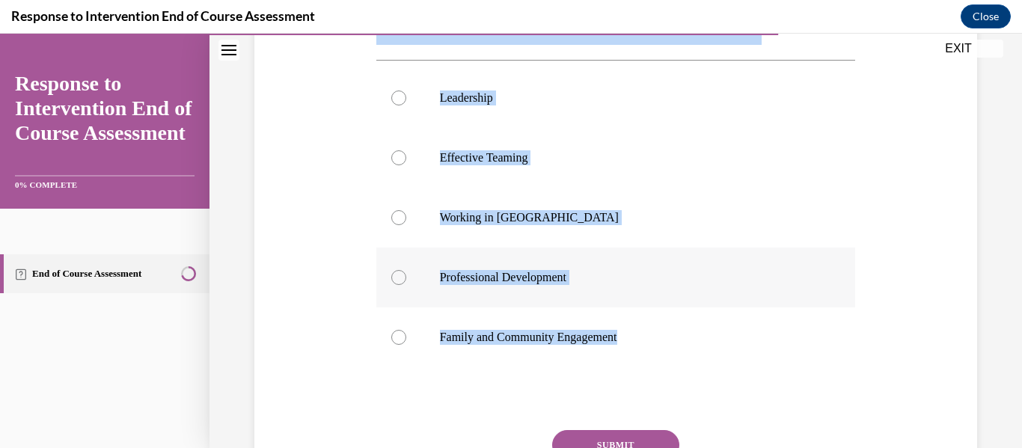
copy div "Which is not one of the 4 MAJOR elements of RTI infrastructure? Leadership Effe…"
click at [401, 214] on div at bounding box center [398, 217] width 15 height 15
click at [401, 214] on input "Working in Silos" at bounding box center [398, 217] width 15 height 15
radio input "true"
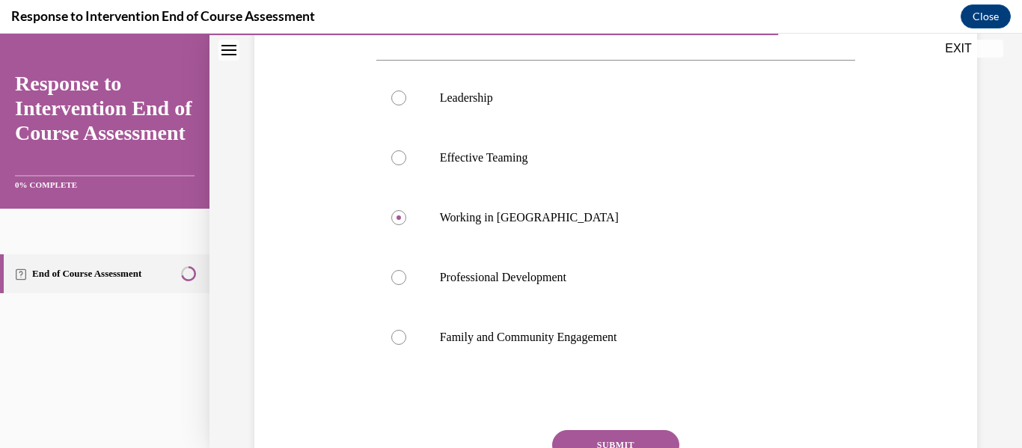
scroll to position [360, 0]
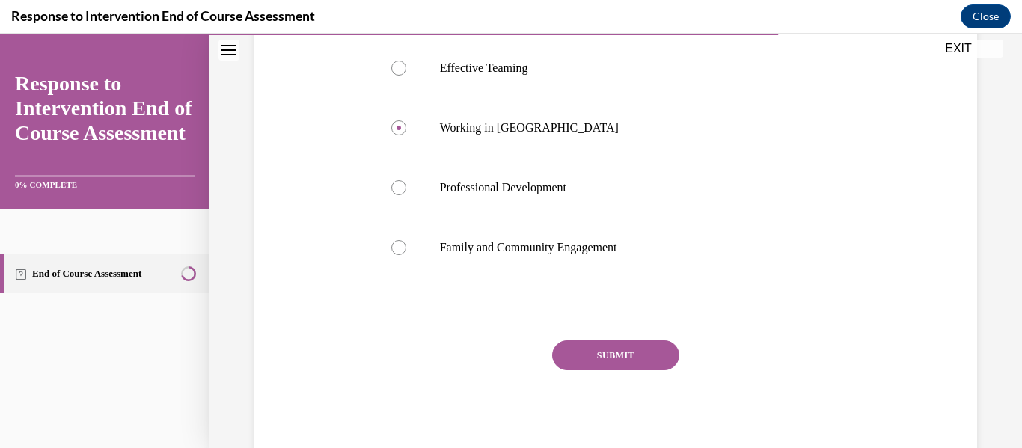
click at [606, 350] on button "SUBMIT" at bounding box center [615, 356] width 127 height 30
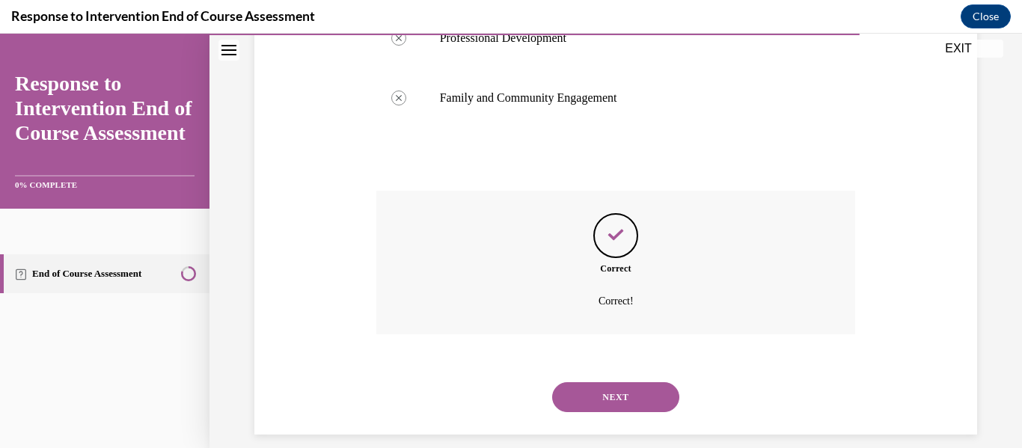
scroll to position [526, 0]
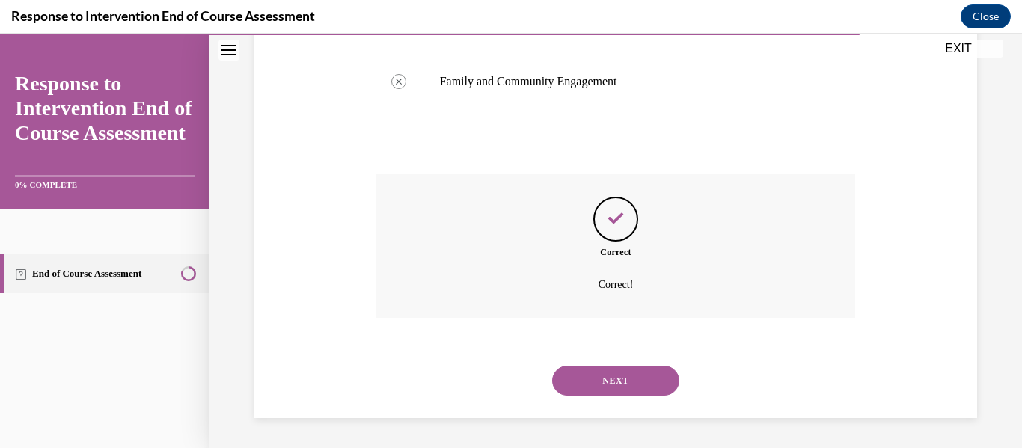
click at [608, 379] on button "NEXT" at bounding box center [615, 381] width 127 height 30
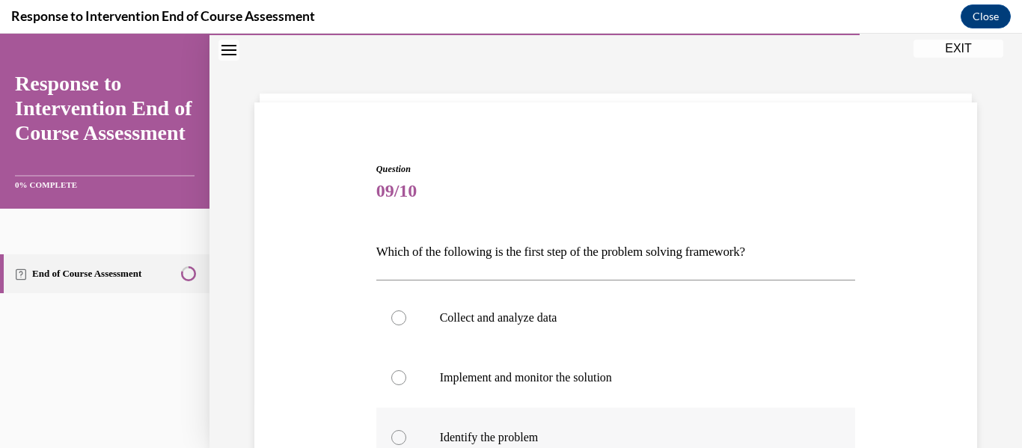
scroll to position [195, 0]
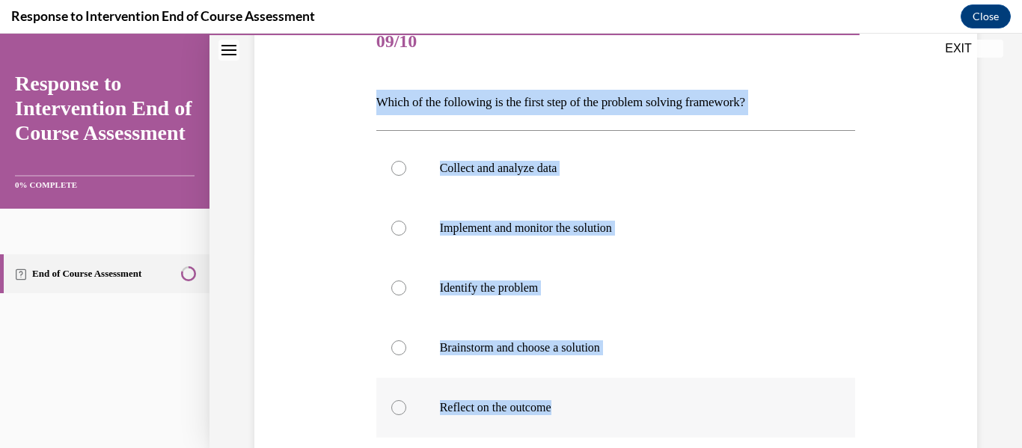
drag, startPoint x: 365, startPoint y: 98, endPoint x: 595, endPoint y: 416, distance: 392.4
click at [595, 416] on div "Question 09/10 Which of the following is the first step of the problem solving …" at bounding box center [616, 296] width 730 height 656
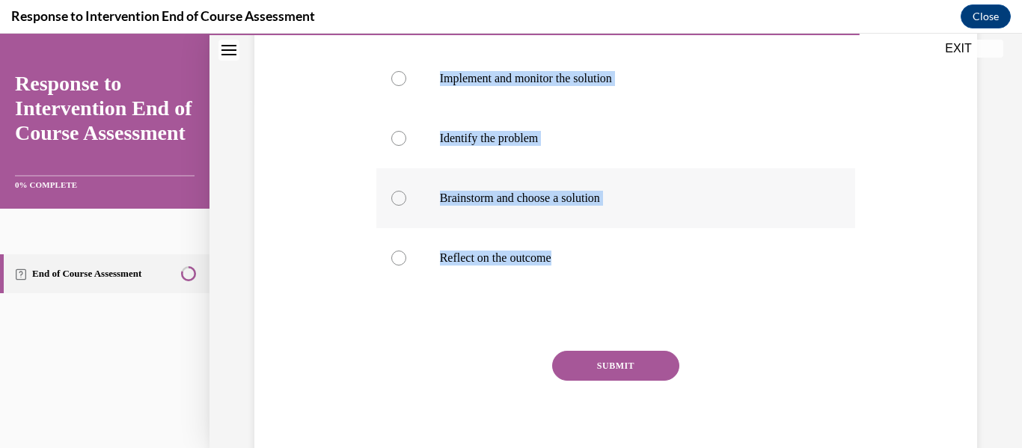
copy div "Which of the following is the first step of the problem solving framework? Coll…"
drag, startPoint x: 393, startPoint y: 133, endPoint x: 410, endPoint y: 153, distance: 26.5
click at [394, 133] on div at bounding box center [398, 138] width 15 height 15
click at [394, 133] on input "Identify the problem" at bounding box center [398, 138] width 15 height 15
radio input "true"
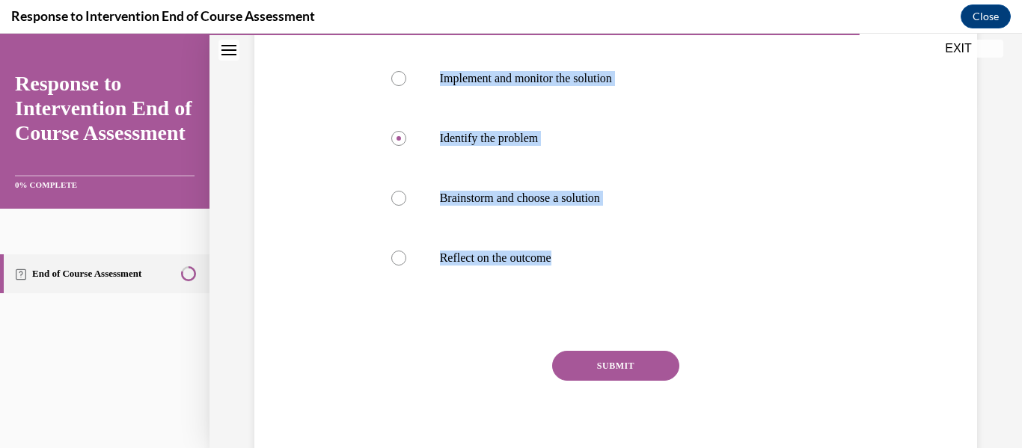
click at [599, 373] on button "SUBMIT" at bounding box center [615, 366] width 127 height 30
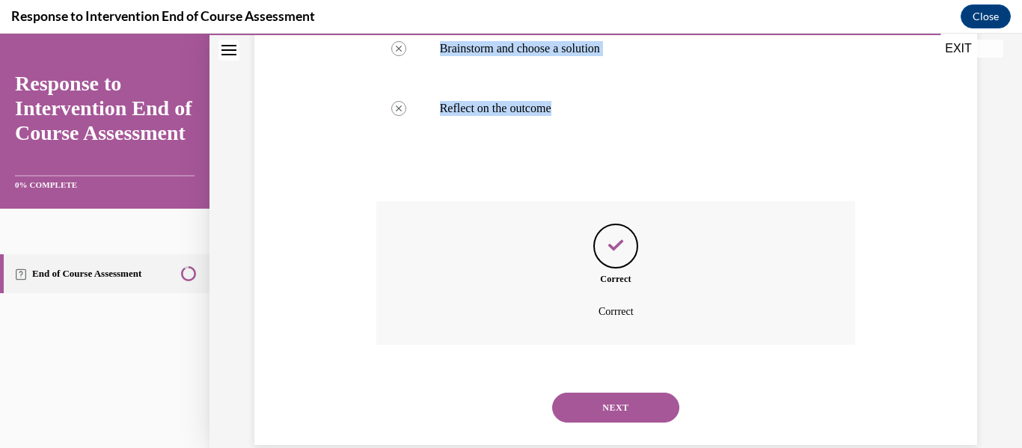
scroll to position [522, 0]
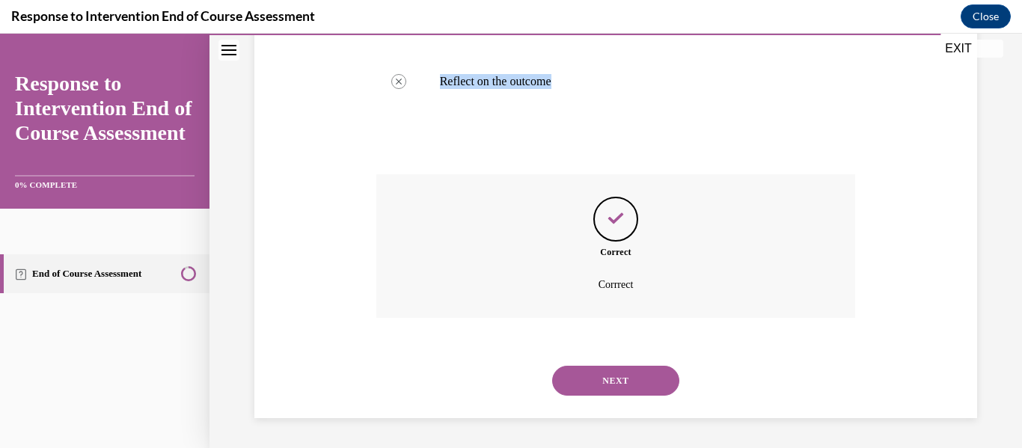
click at [625, 374] on button "NEXT" at bounding box center [615, 381] width 127 height 30
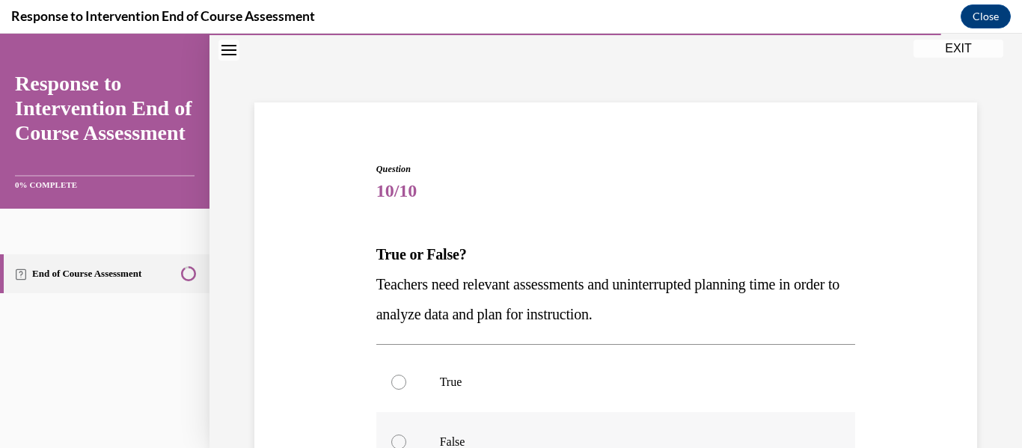
scroll to position [195, 0]
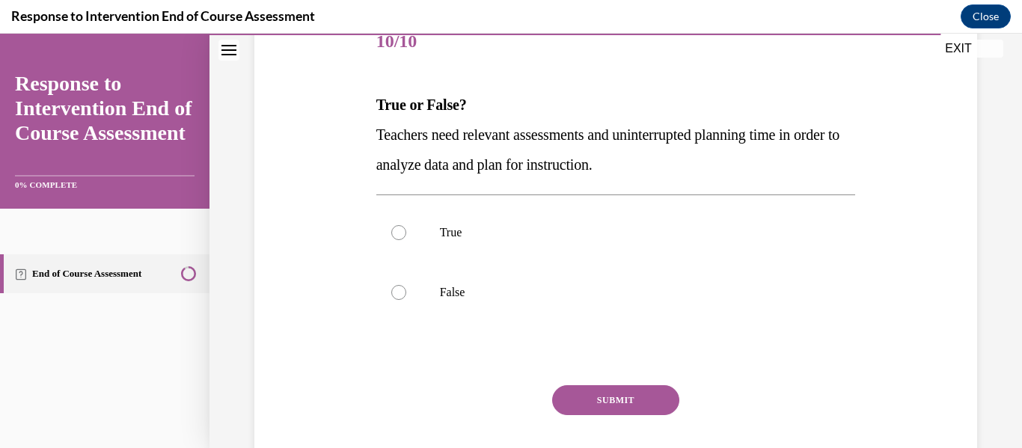
drag, startPoint x: 364, startPoint y: 104, endPoint x: 773, endPoint y: 163, distance: 413.6
click at [773, 163] on div "Question 10/10 True or False? Teachers need relevant assessments and uninterrup…" at bounding box center [616, 238] width 730 height 540
click at [406, 228] on label "True" at bounding box center [616, 233] width 480 height 60
click at [406, 228] on input "True" at bounding box center [398, 232] width 15 height 15
radio input "true"
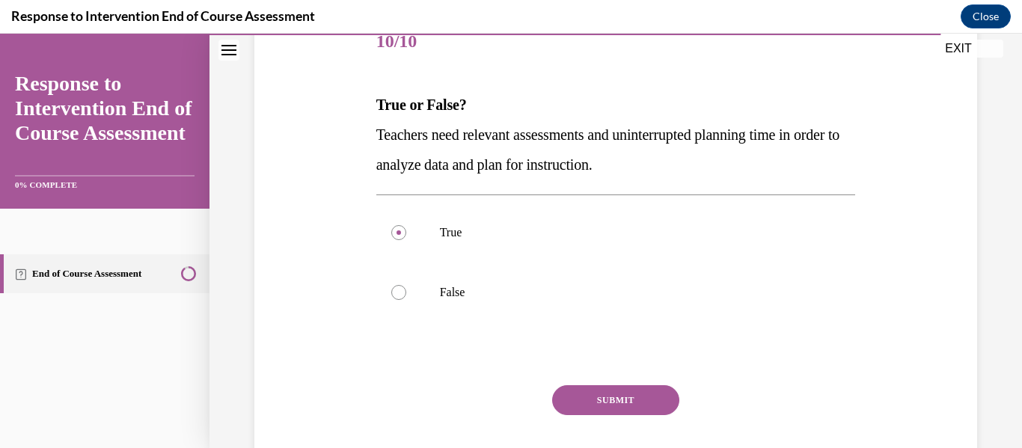
click at [614, 396] on button "SUBMIT" at bounding box center [615, 400] width 127 height 30
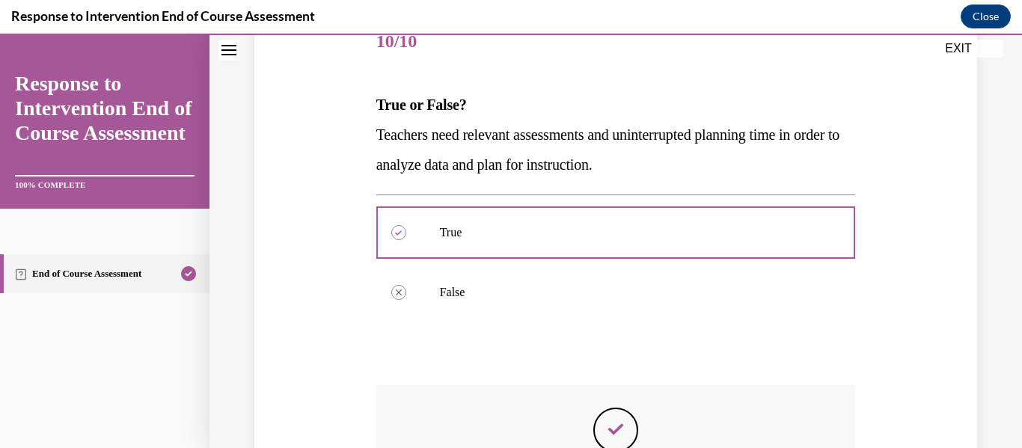
scroll to position [406, 0]
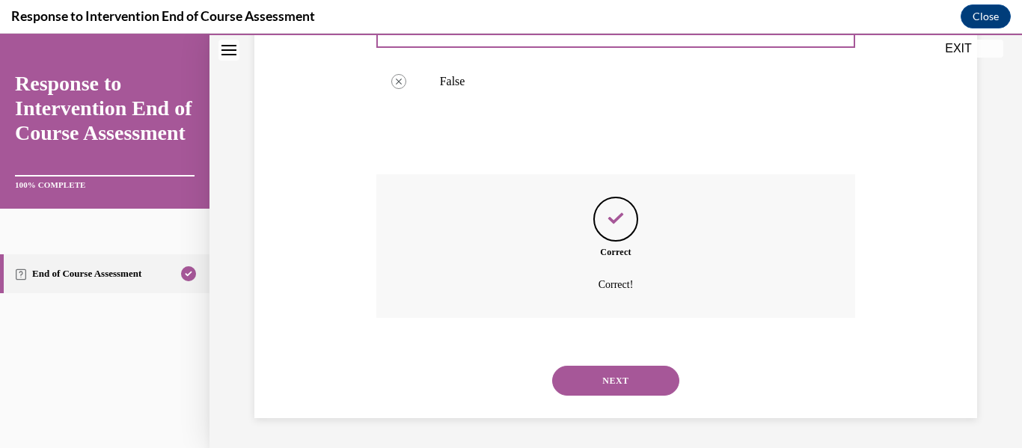
click at [615, 374] on button "NEXT" at bounding box center [615, 381] width 127 height 30
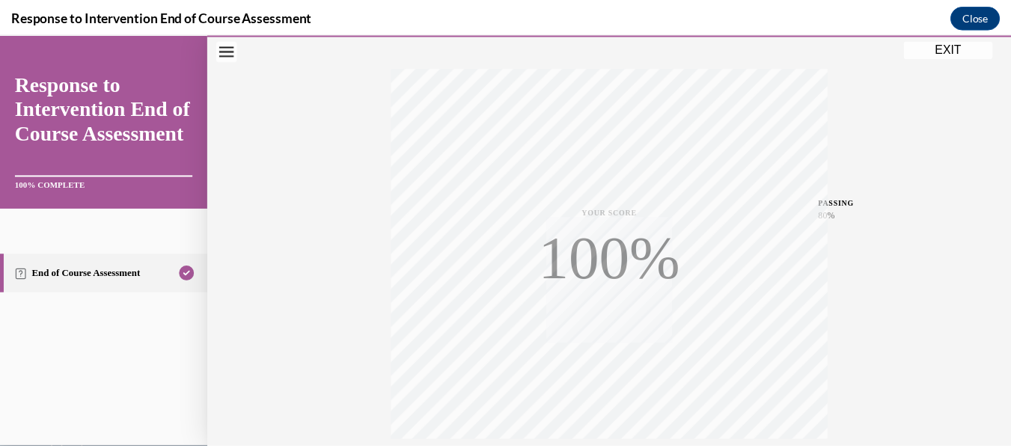
scroll to position [352, 0]
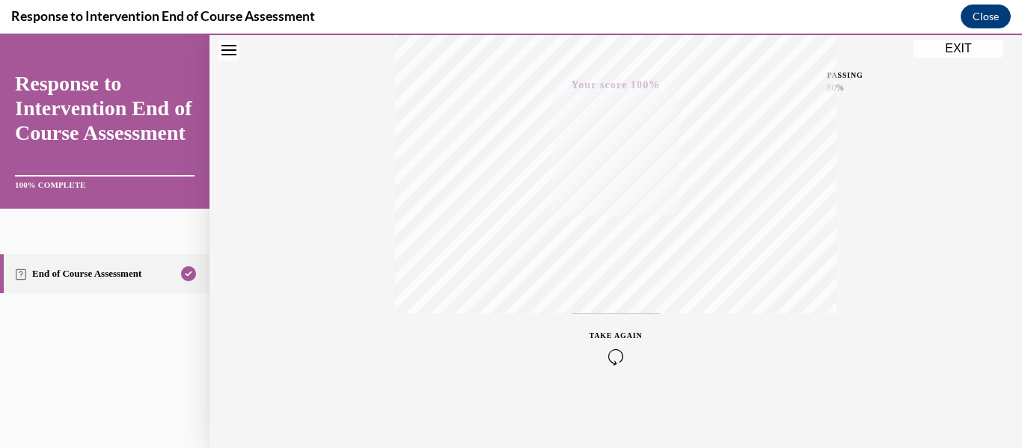
click at [962, 46] on button "EXIT" at bounding box center [959, 49] width 90 height 18
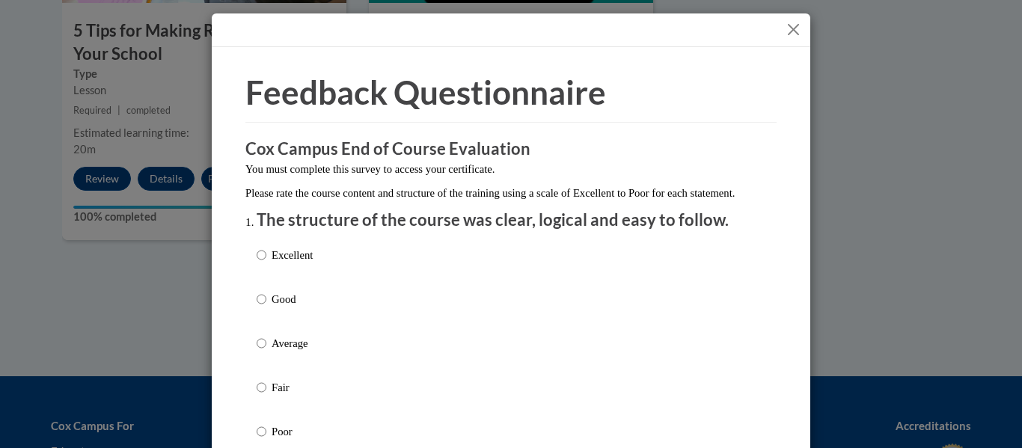
click at [784, 28] on button "Close" at bounding box center [793, 29] width 19 height 19
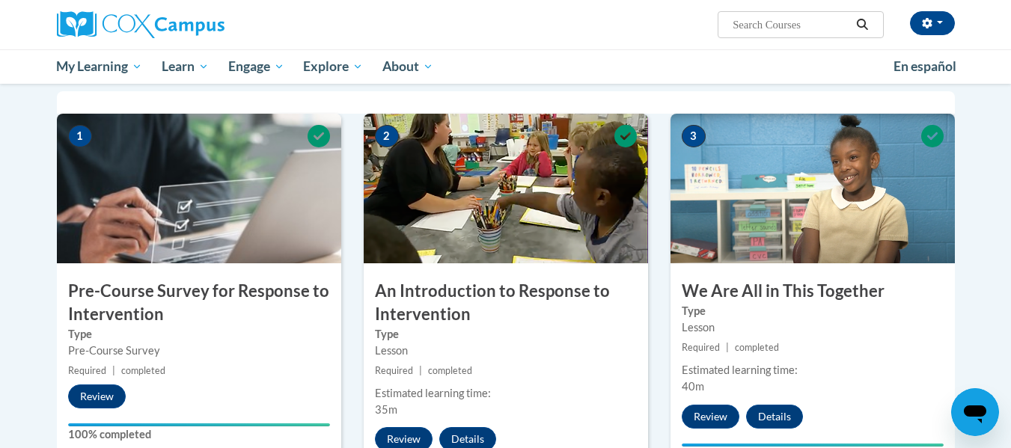
scroll to position [150, 0]
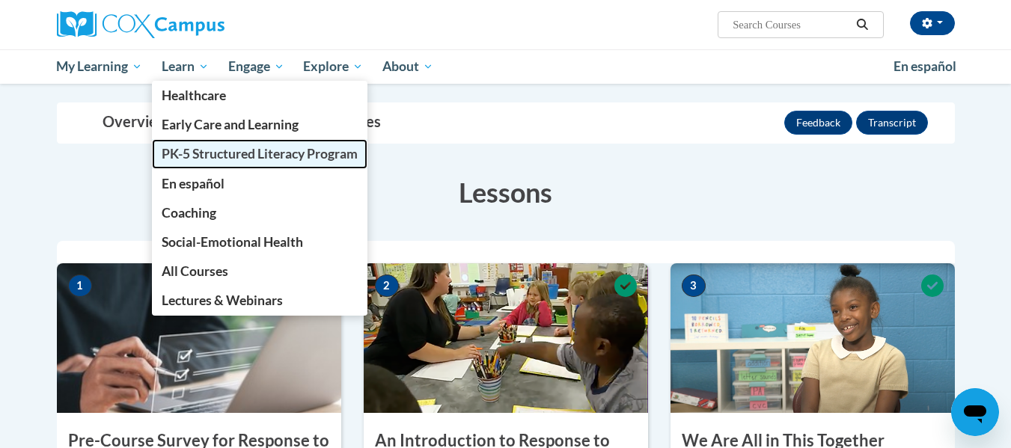
click at [217, 150] on span "PK-5 Structured Literacy Program" at bounding box center [260, 154] width 196 height 16
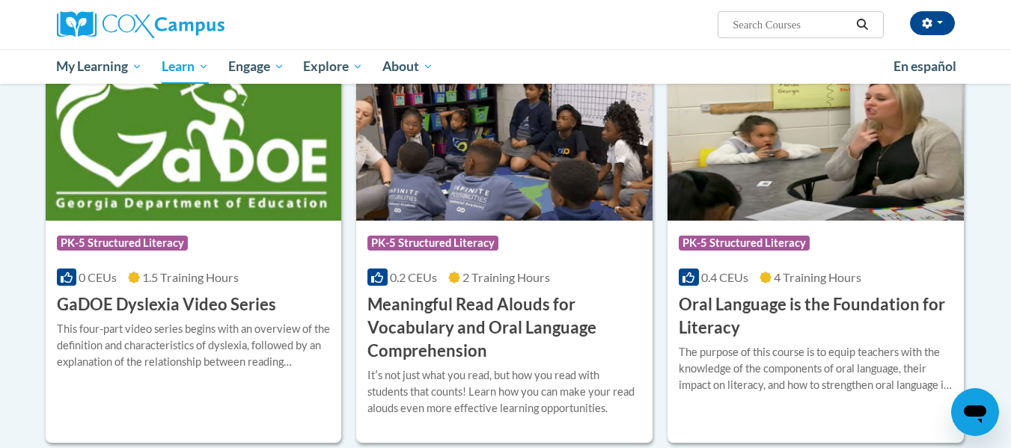
scroll to position [1018, 0]
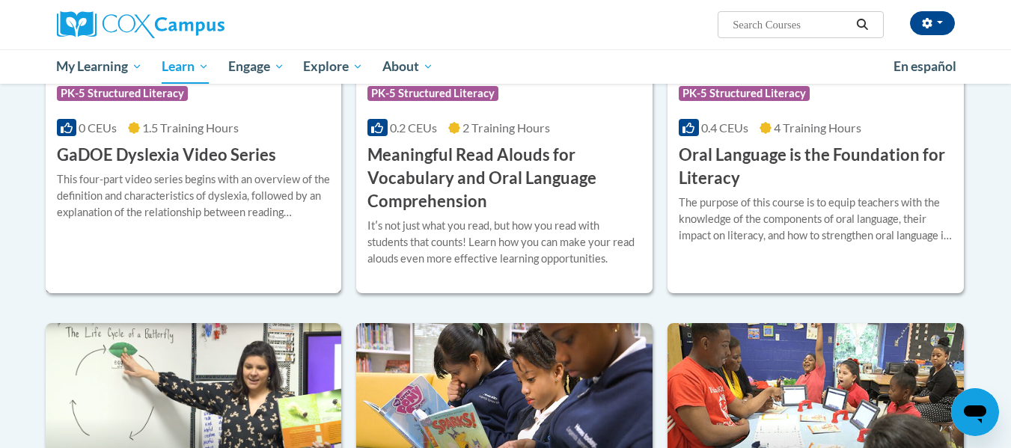
click at [128, 150] on h3 "GaDOE Dyslexia Video Series" at bounding box center [166, 155] width 219 height 23
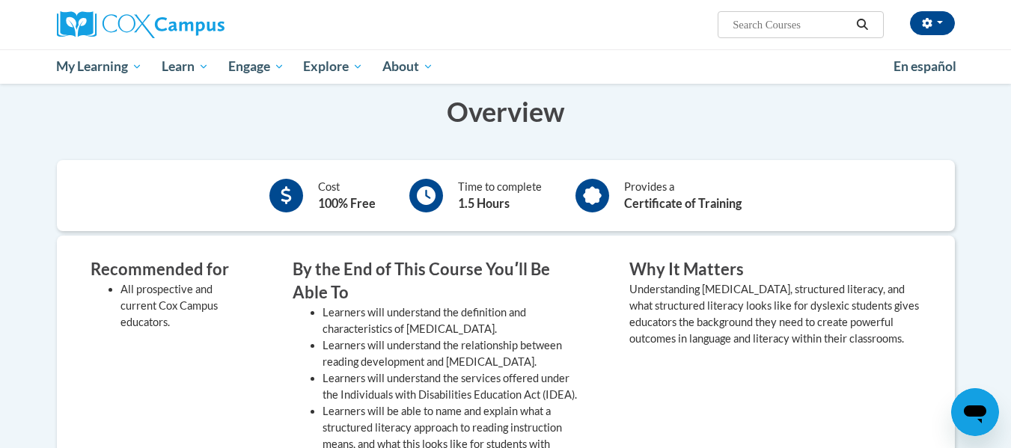
scroll to position [225, 0]
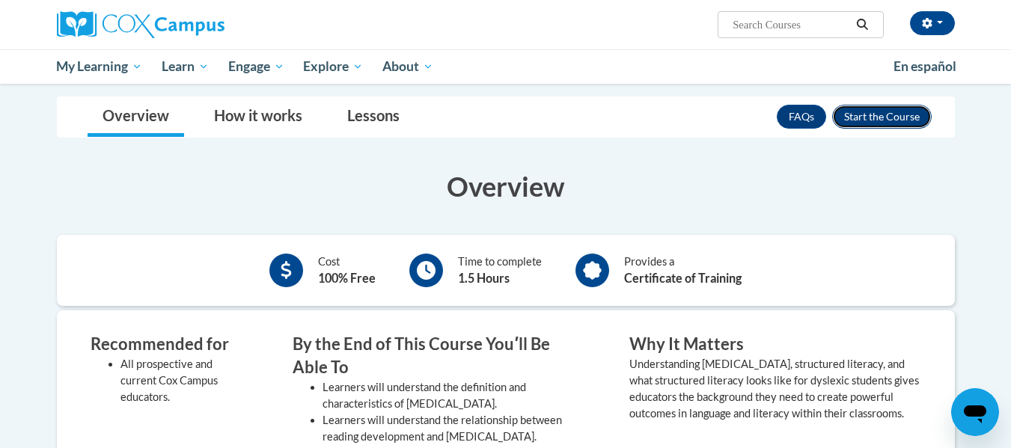
click at [877, 123] on button "Enroll" at bounding box center [882, 117] width 100 height 24
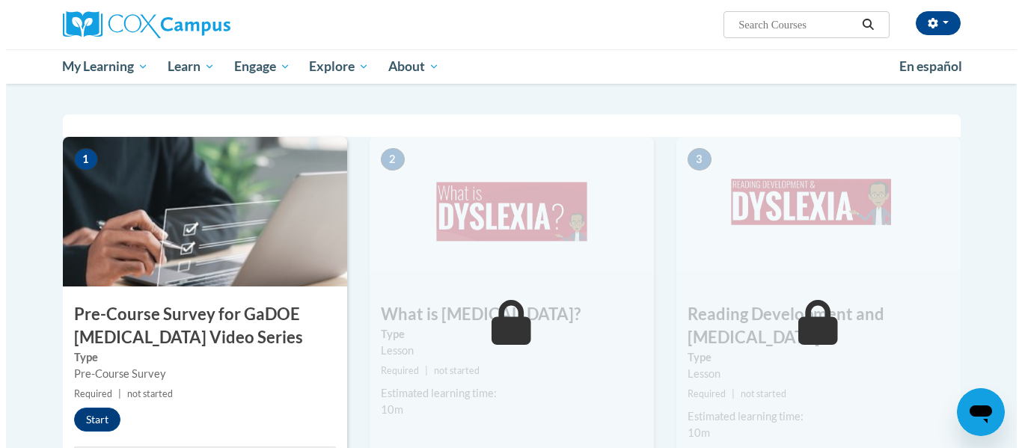
scroll to position [374, 0]
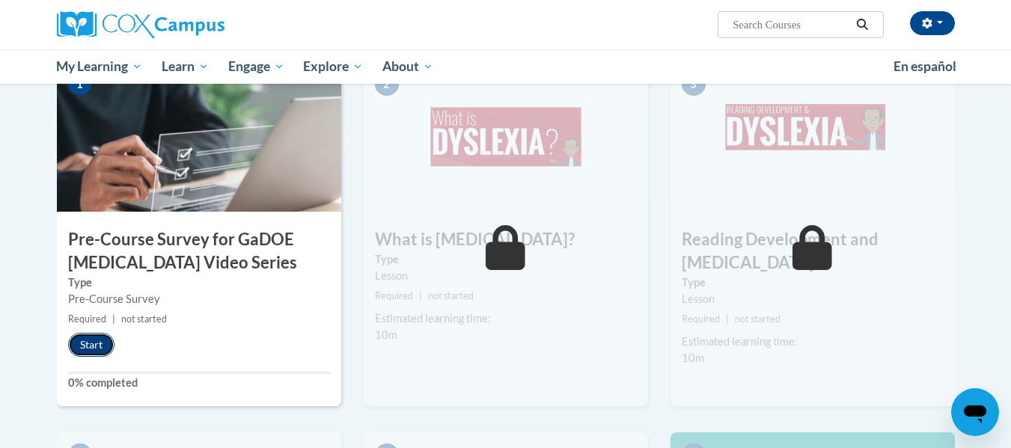
click at [88, 355] on button "Start" at bounding box center [91, 345] width 46 height 24
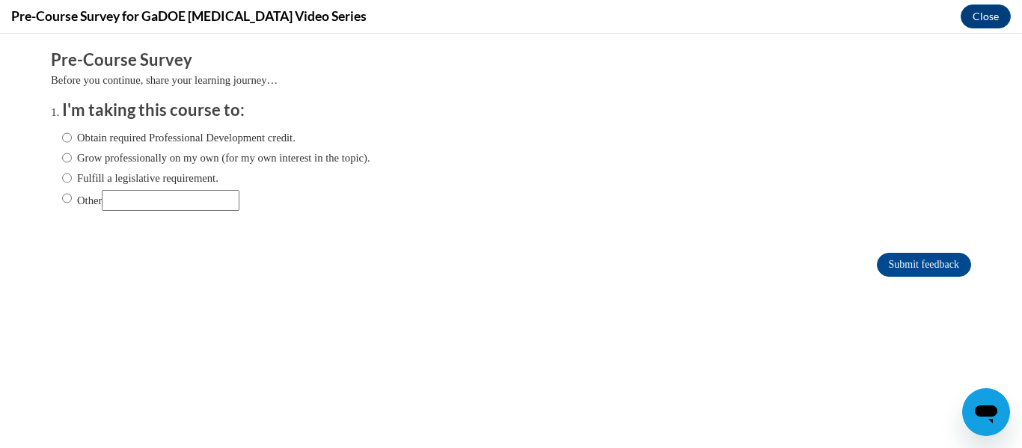
scroll to position [0, 0]
click at [62, 177] on label "Fulfill a legislative requirement." at bounding box center [140, 178] width 156 height 16
click at [62, 177] on input "Fulfill a legislative requirement." at bounding box center [67, 178] width 10 height 16
radio input "true"
click at [902, 262] on input "Submit feedback" at bounding box center [924, 265] width 94 height 24
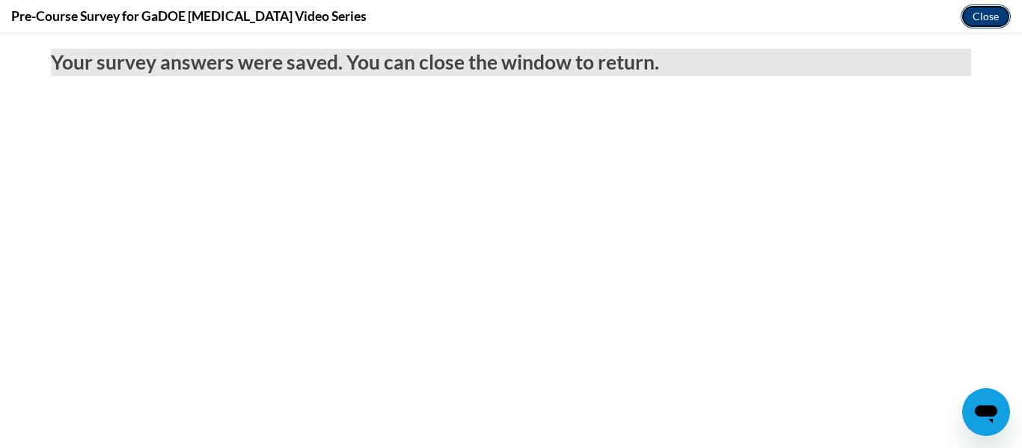
drag, startPoint x: 985, startPoint y: 16, endPoint x: 985, endPoint y: 58, distance: 41.9
click at [985, 16] on button "Close" at bounding box center [986, 16] width 50 height 24
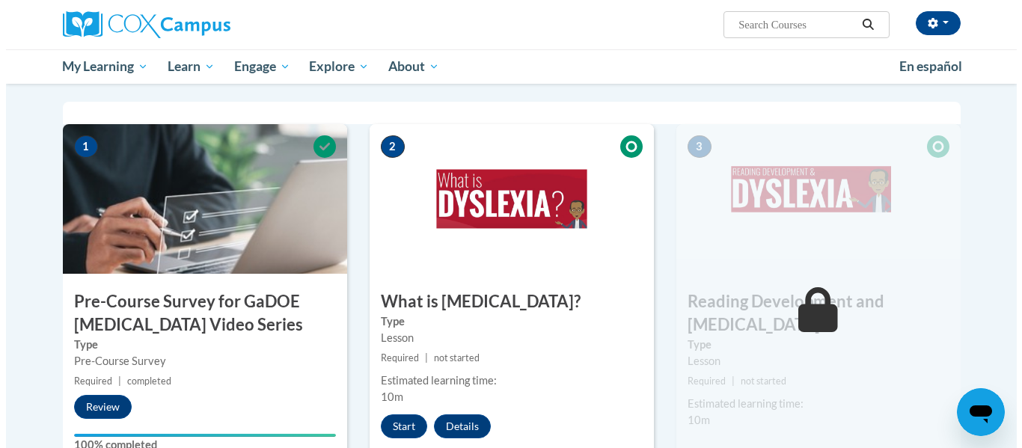
scroll to position [537, 0]
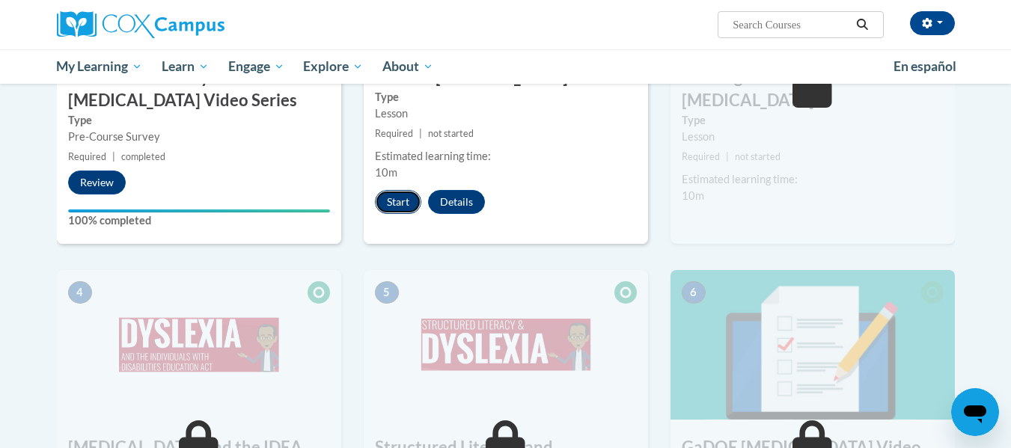
click at [388, 197] on button "Start" at bounding box center [398, 202] width 46 height 24
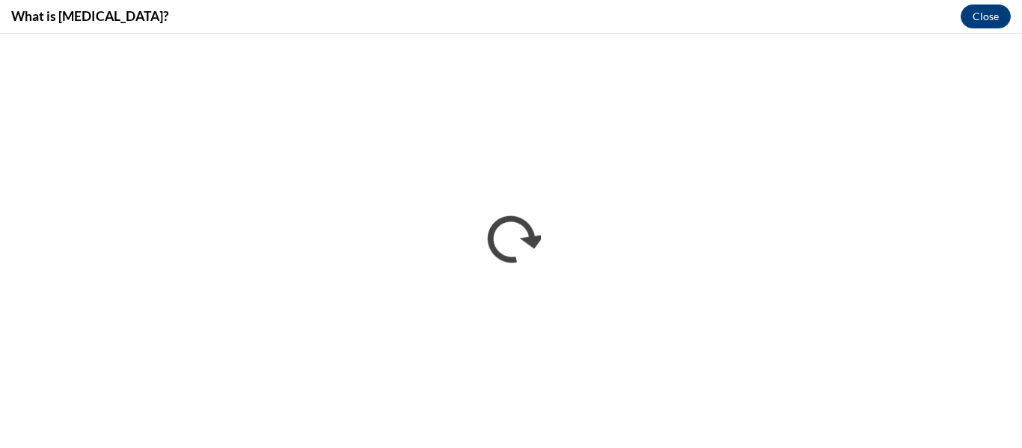
scroll to position [0, 0]
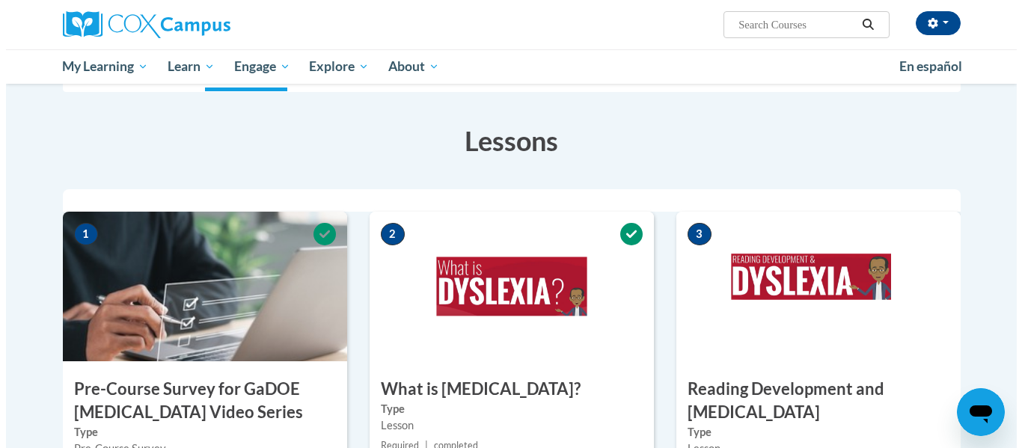
scroll to position [449, 0]
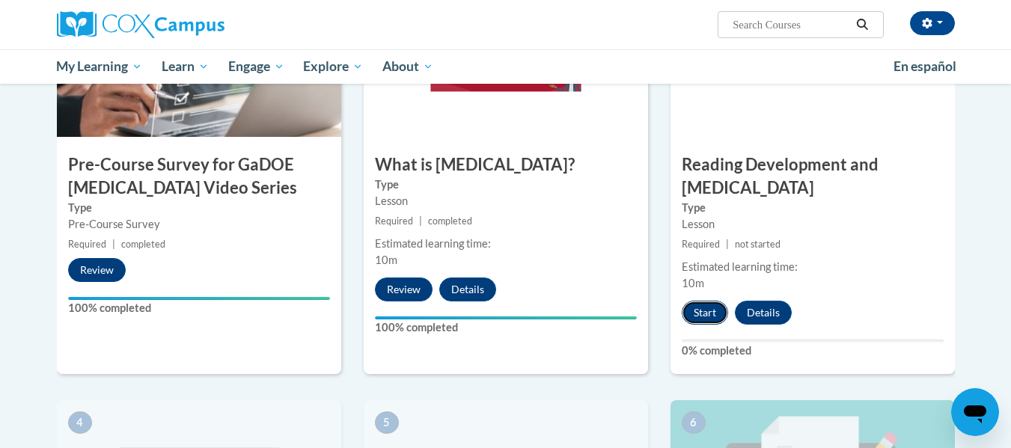
click at [696, 301] on button "Start" at bounding box center [705, 313] width 46 height 24
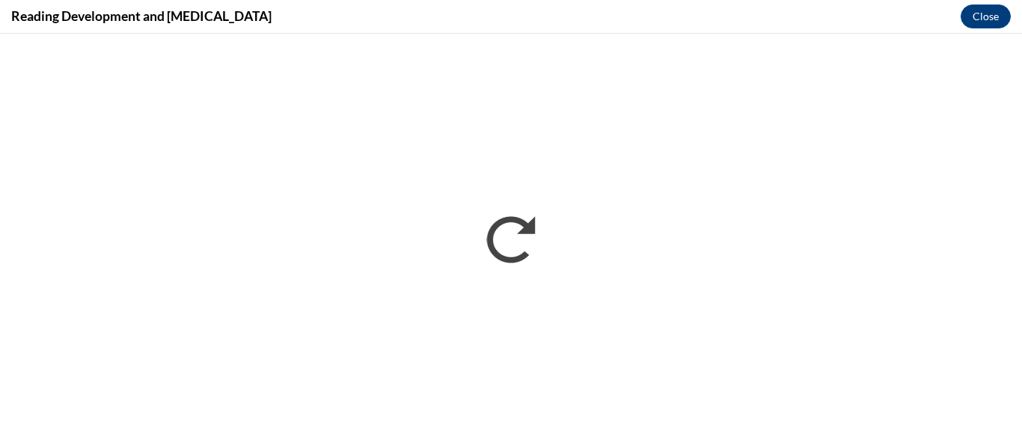
scroll to position [0, 0]
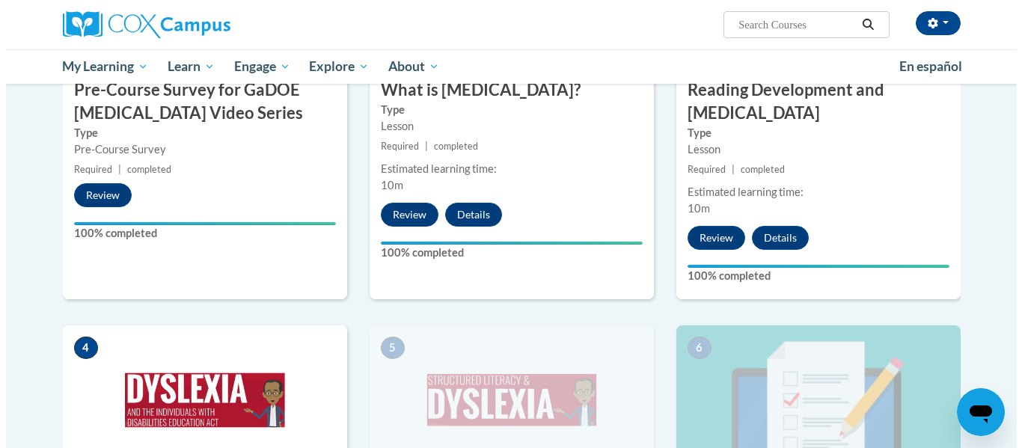
scroll to position [748, 0]
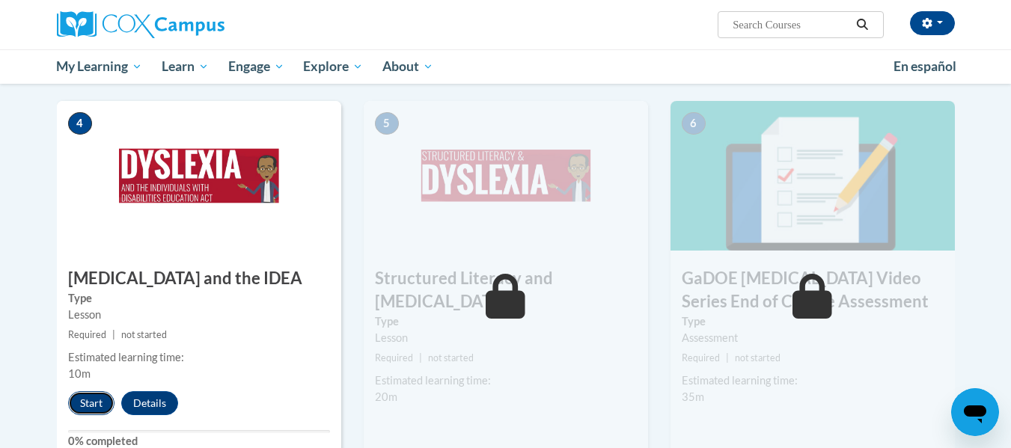
click at [97, 391] on button "Start" at bounding box center [91, 403] width 46 height 24
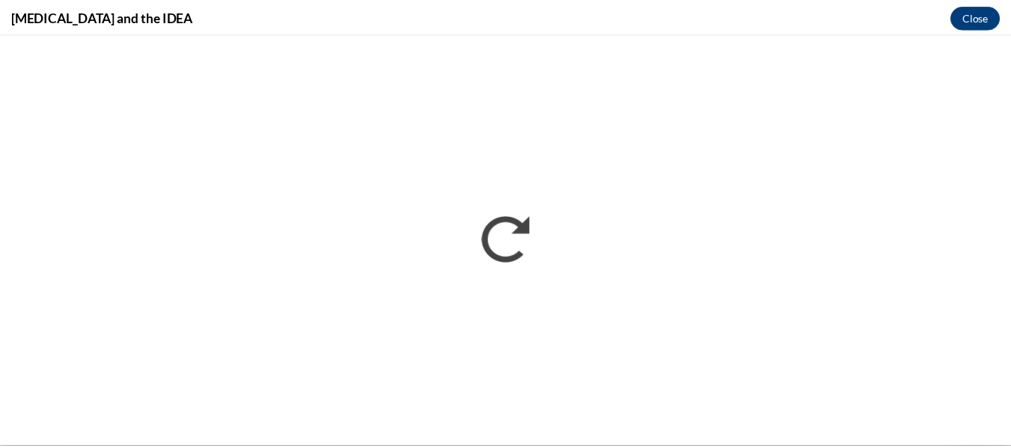
scroll to position [0, 0]
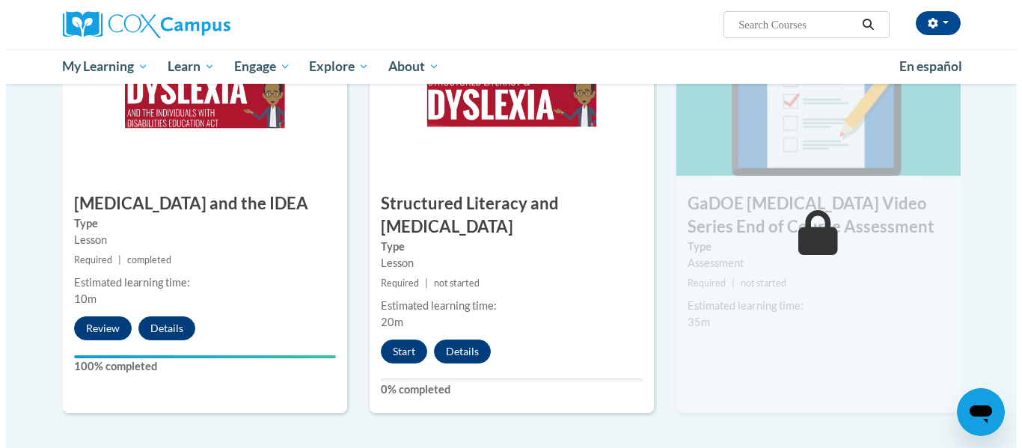
scroll to position [898, 0]
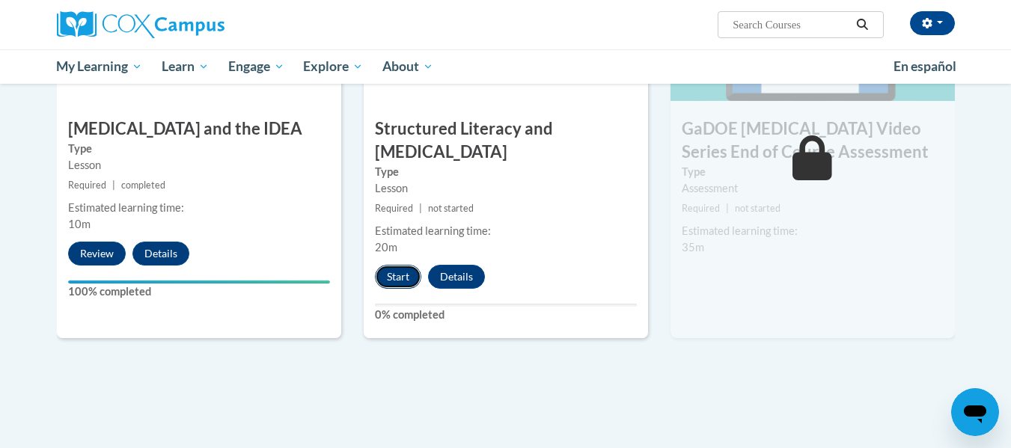
click at [385, 265] on button "Start" at bounding box center [398, 277] width 46 height 24
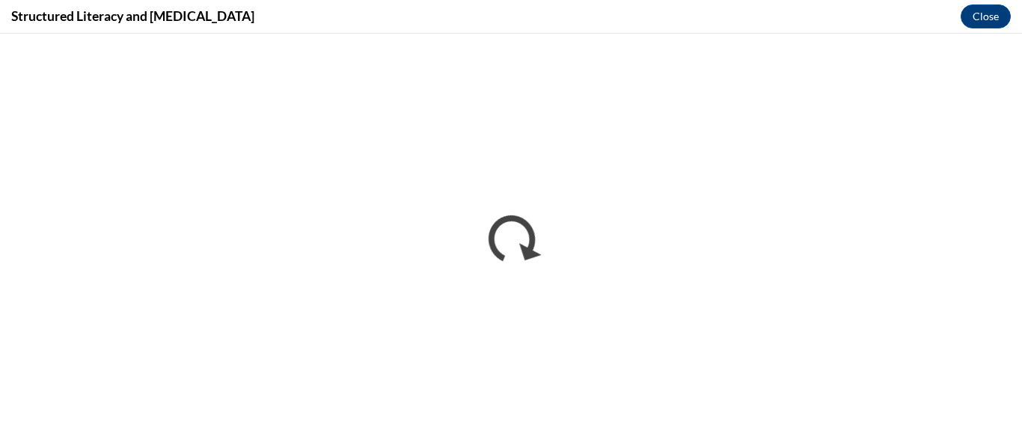
scroll to position [0, 0]
